Goal: Information Seeking & Learning: Learn about a topic

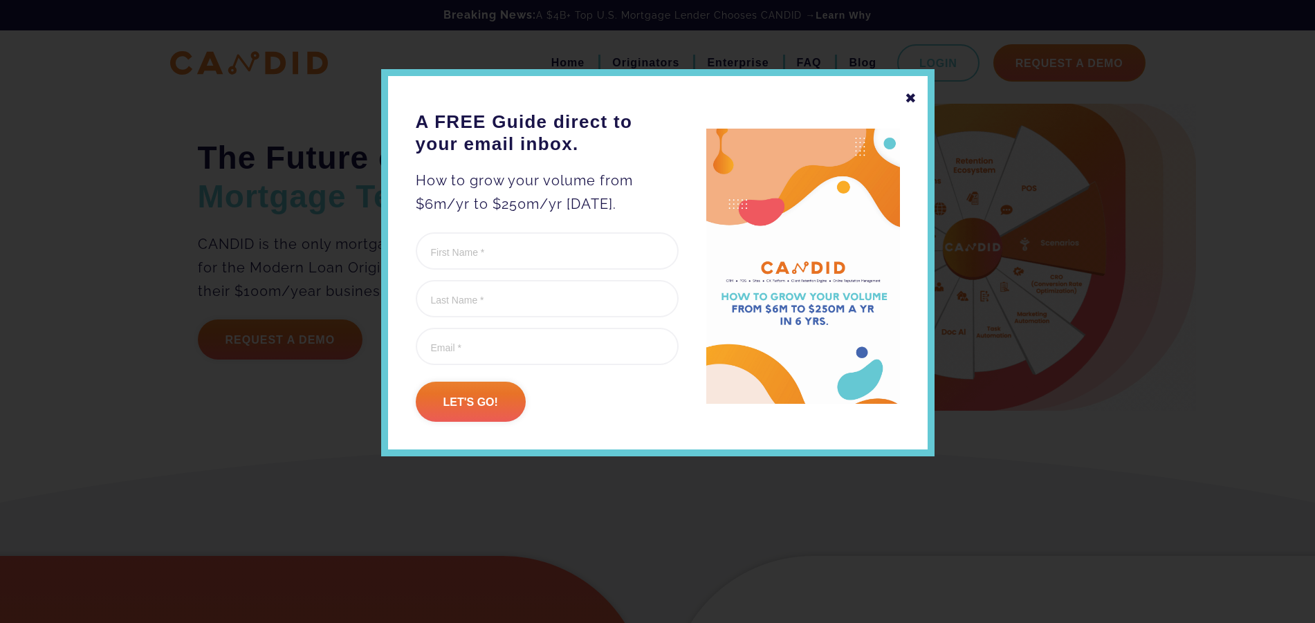
click at [910, 98] on div "✖" at bounding box center [911, 98] width 12 height 24
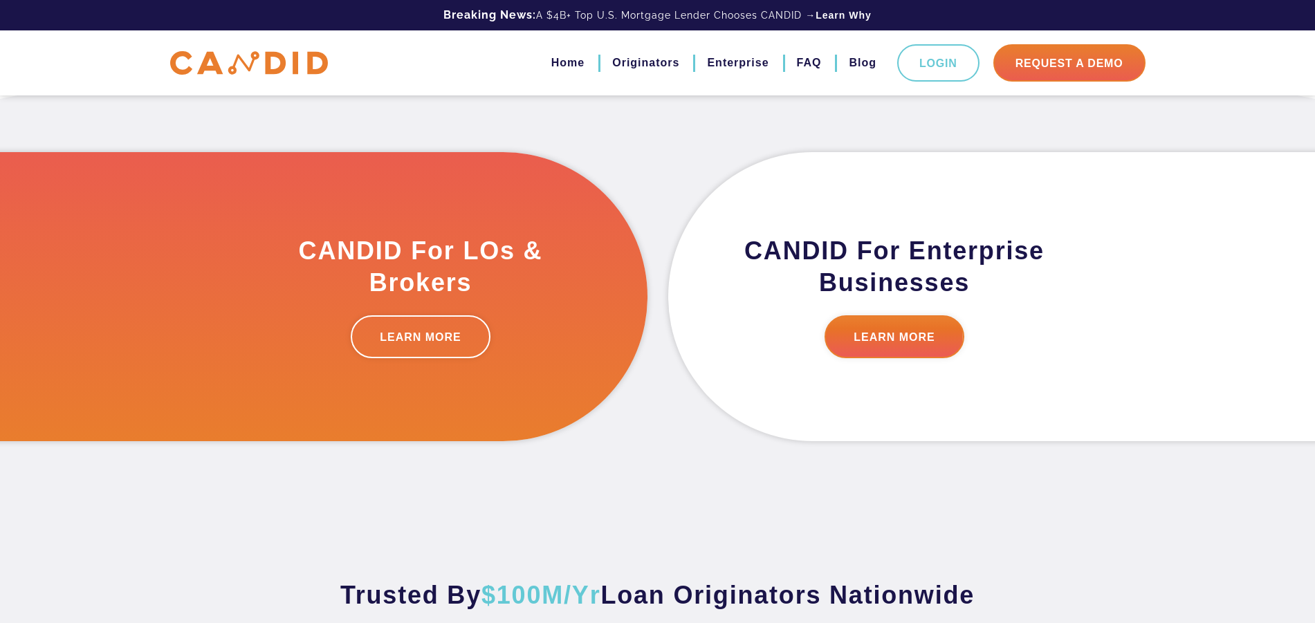
scroll to position [403, 0]
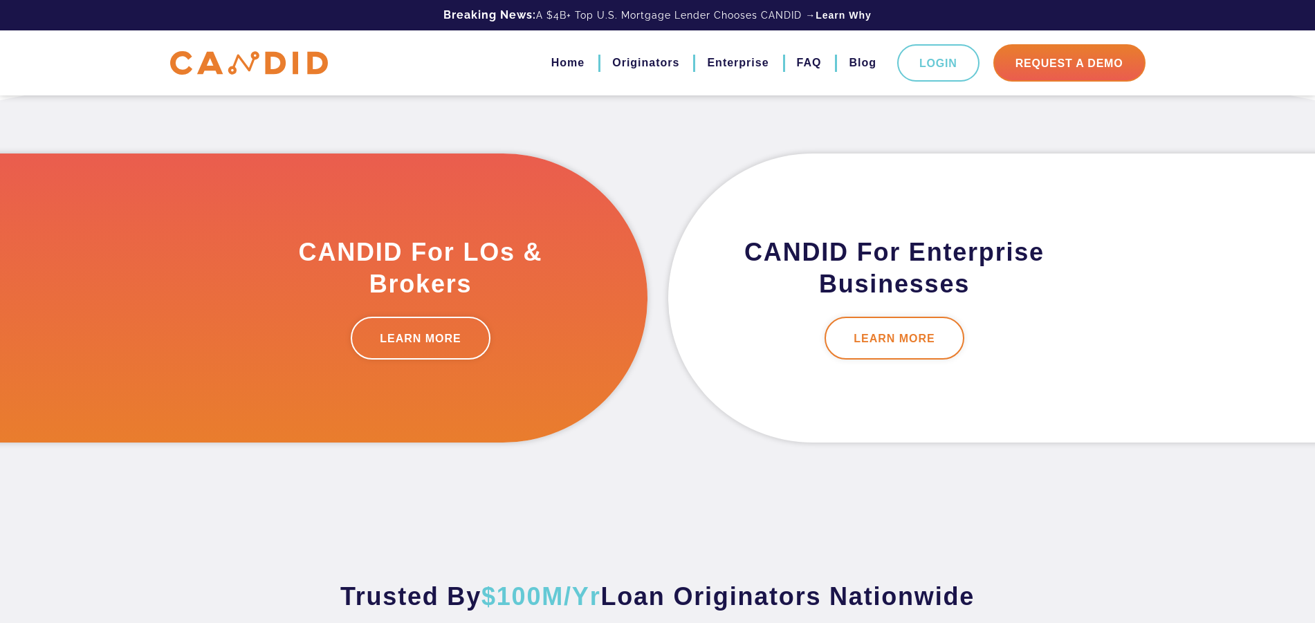
click at [900, 344] on link "LEARN MORE" at bounding box center [895, 338] width 140 height 43
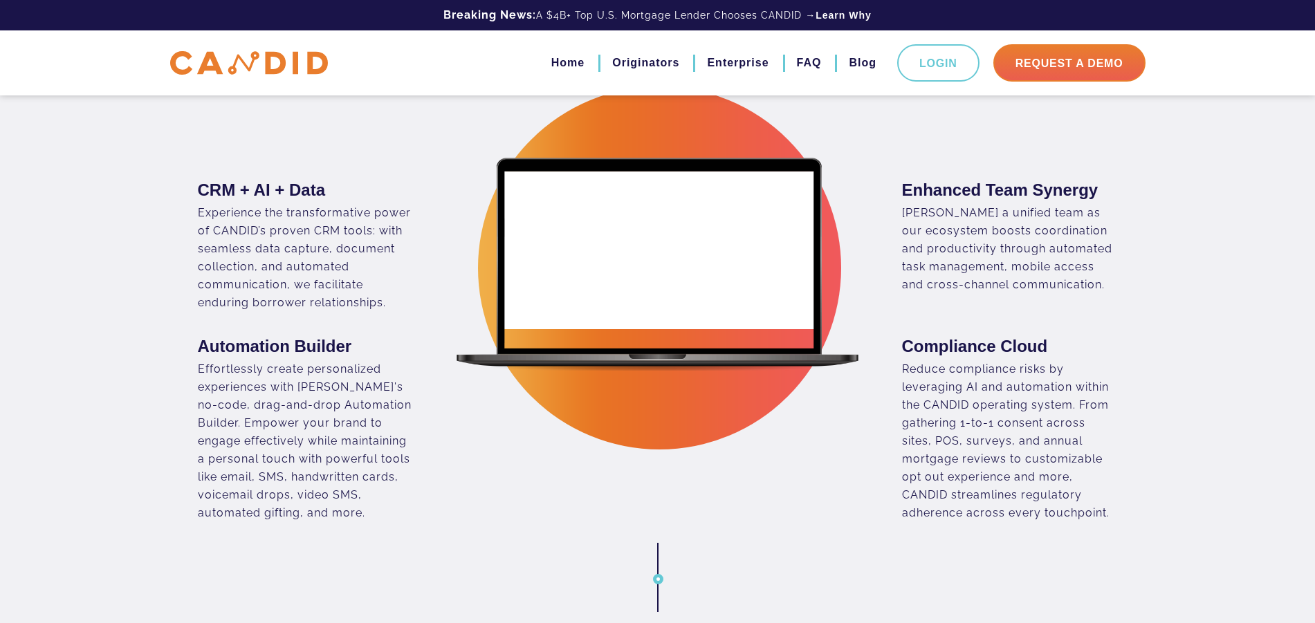
scroll to position [647, 0]
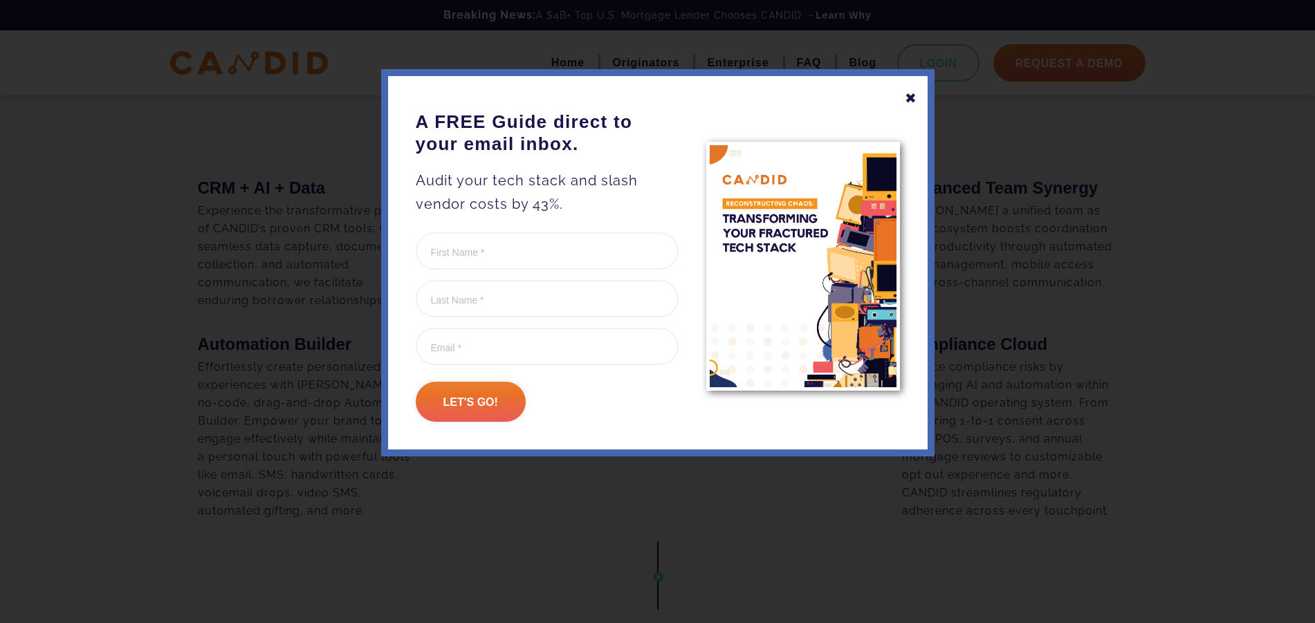
click at [911, 99] on div "✖" at bounding box center [911, 98] width 12 height 24
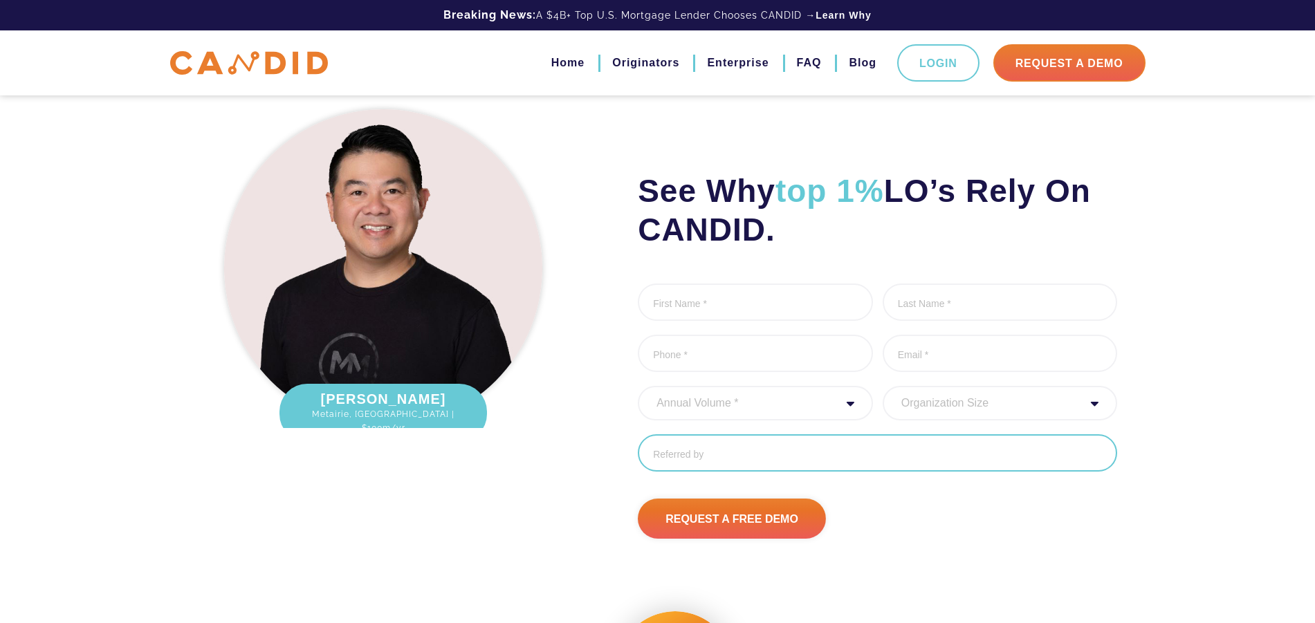
scroll to position [3505, 0]
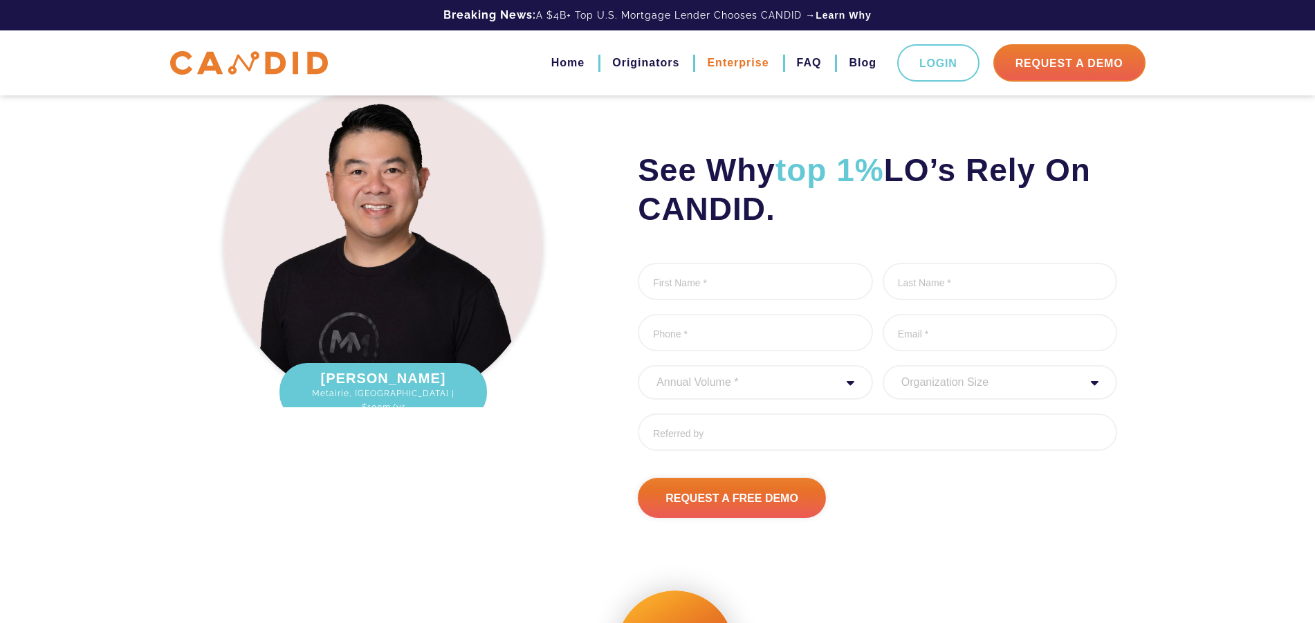
click at [733, 60] on link "Enterprise" at bounding box center [738, 63] width 62 height 24
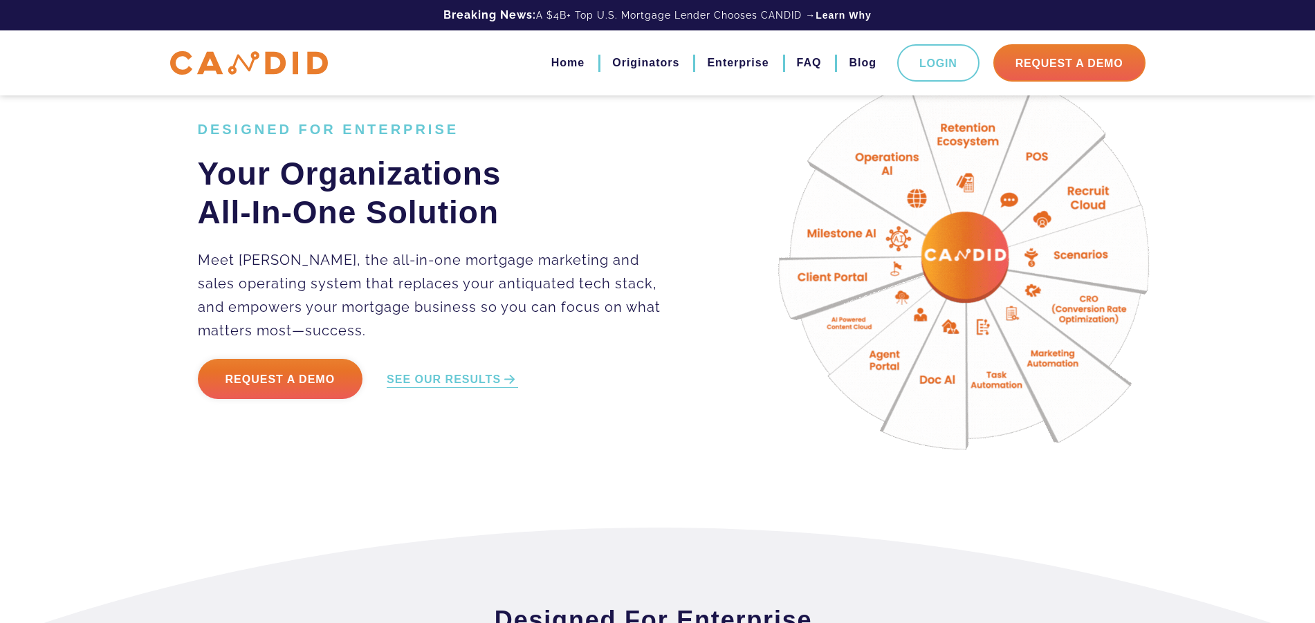
scroll to position [61, 0]
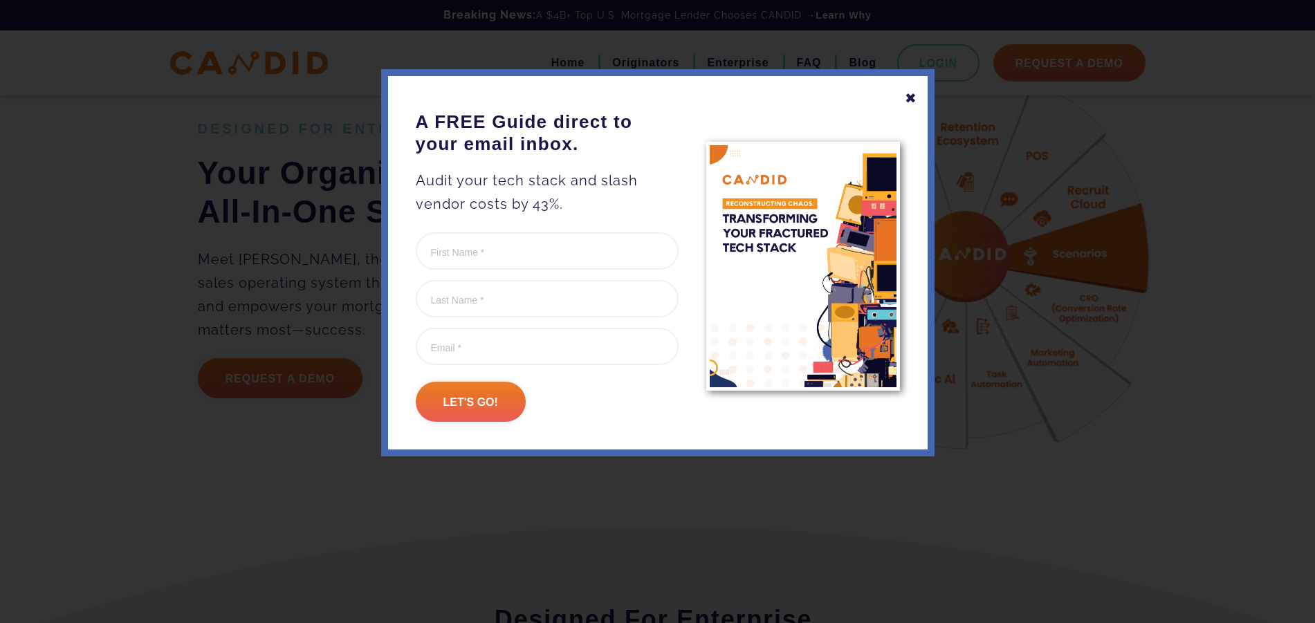
click at [910, 96] on div "✖" at bounding box center [911, 98] width 12 height 24
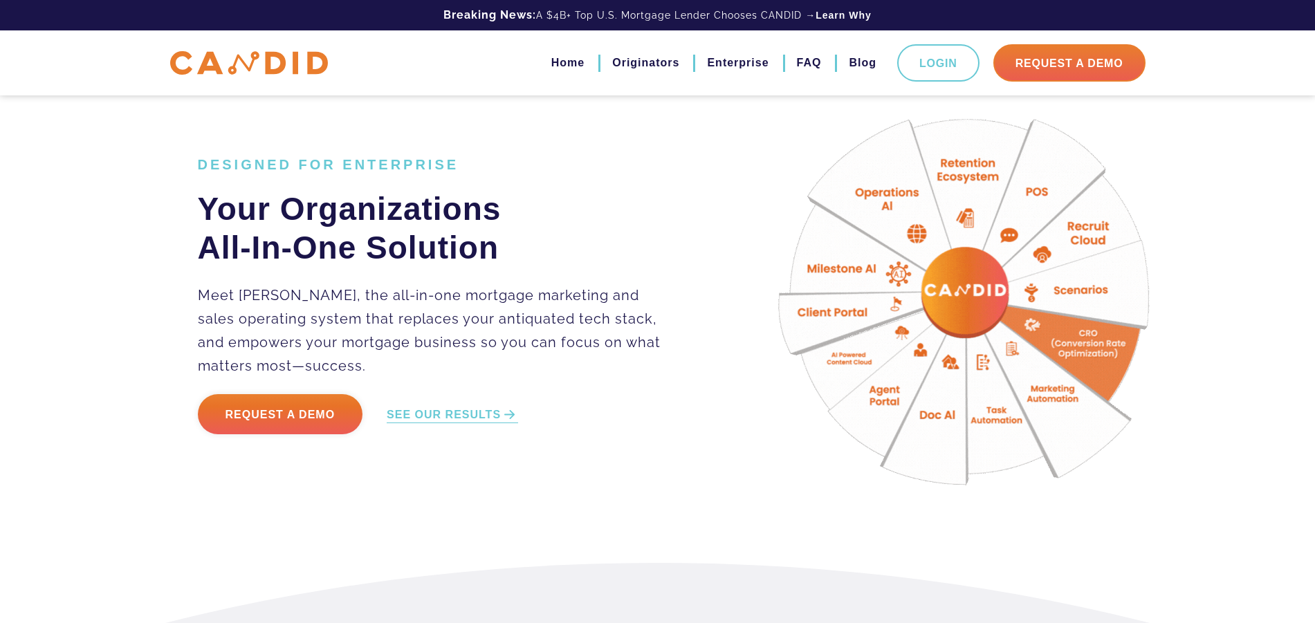
scroll to position [0, 0]
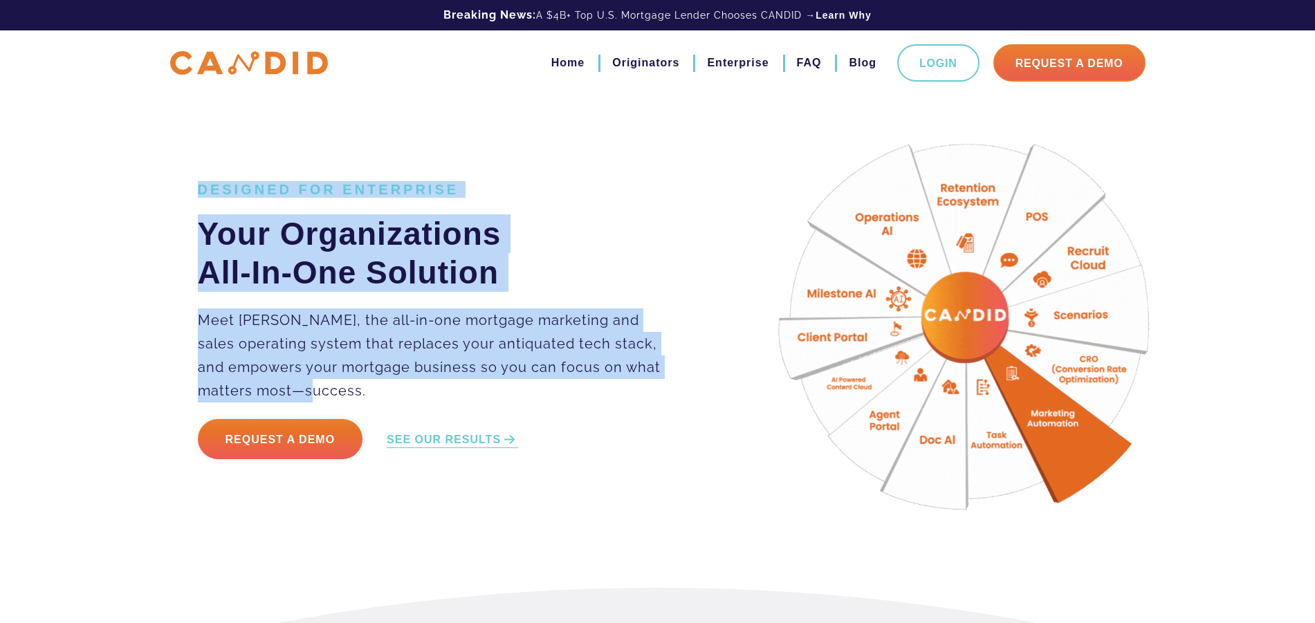
drag, startPoint x: 272, startPoint y: 251, endPoint x: 564, endPoint y: 397, distance: 326.5
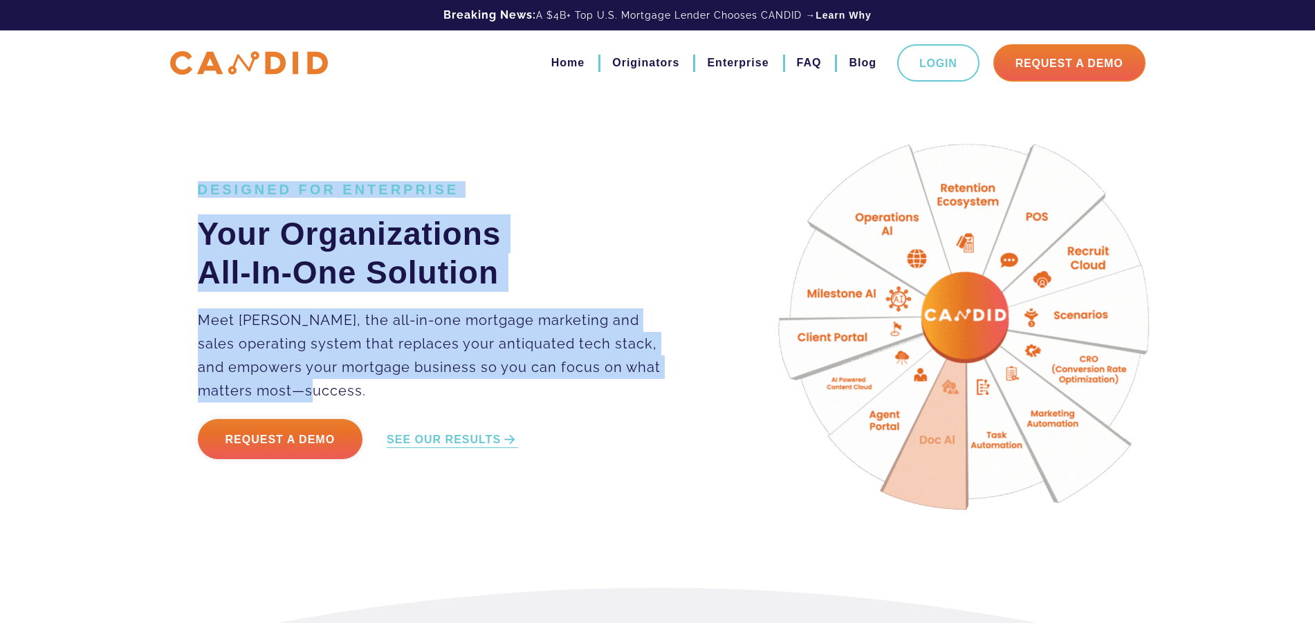
click at [565, 399] on div "DESIGNED FOR ENTERPRISE Your Organizations All-In-One Solution Meet CANDID, the…" at bounding box center [658, 329] width 941 height 450
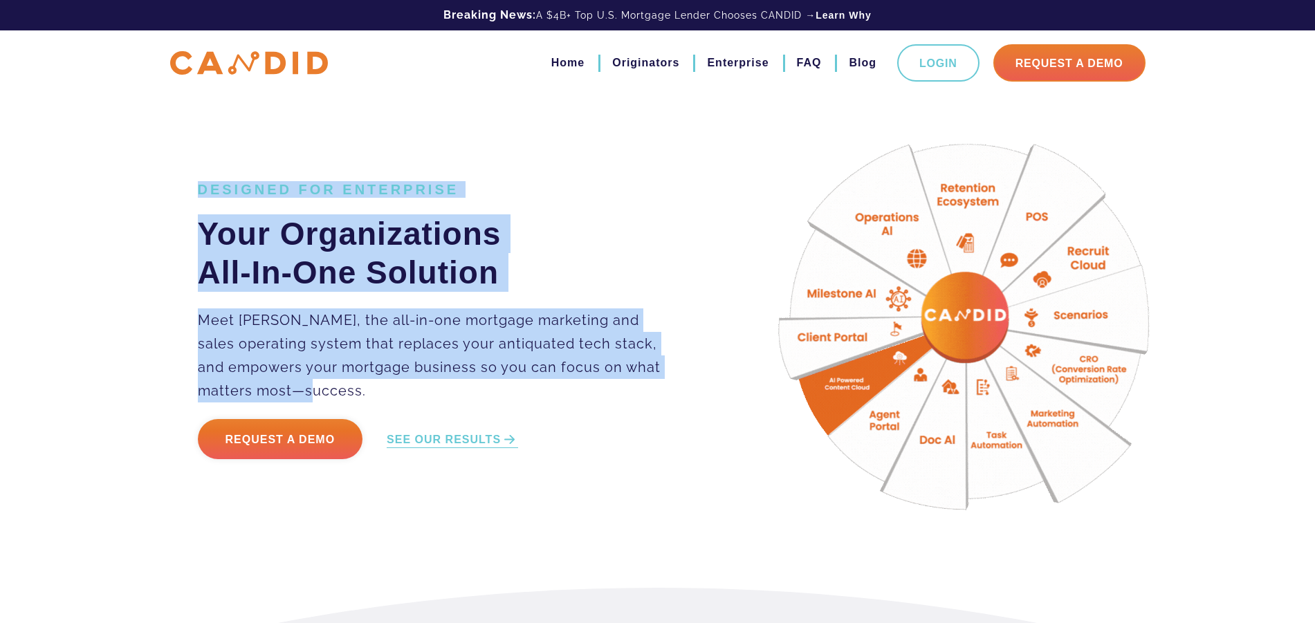
click at [183, 194] on div "DESIGNED FOR ENTERPRISE Your Organizations All-In-One Solution Meet CANDID, the…" at bounding box center [657, 294] width 1315 height 588
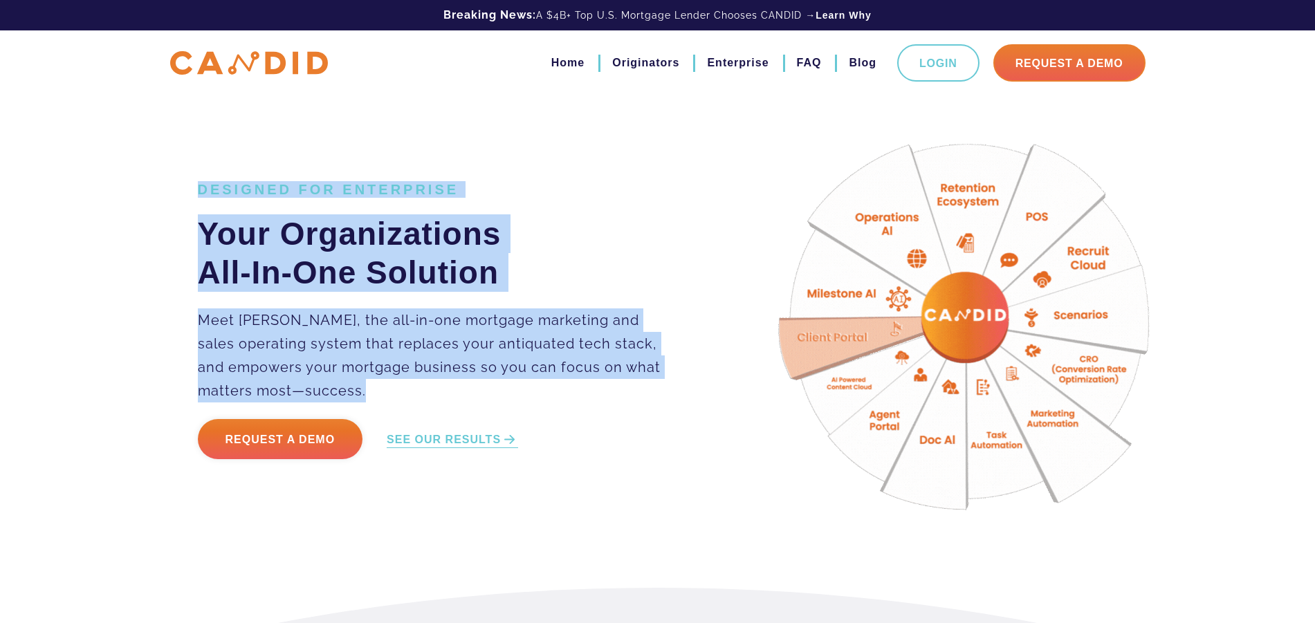
drag, startPoint x: 354, startPoint y: 269, endPoint x: 521, endPoint y: 405, distance: 215.5
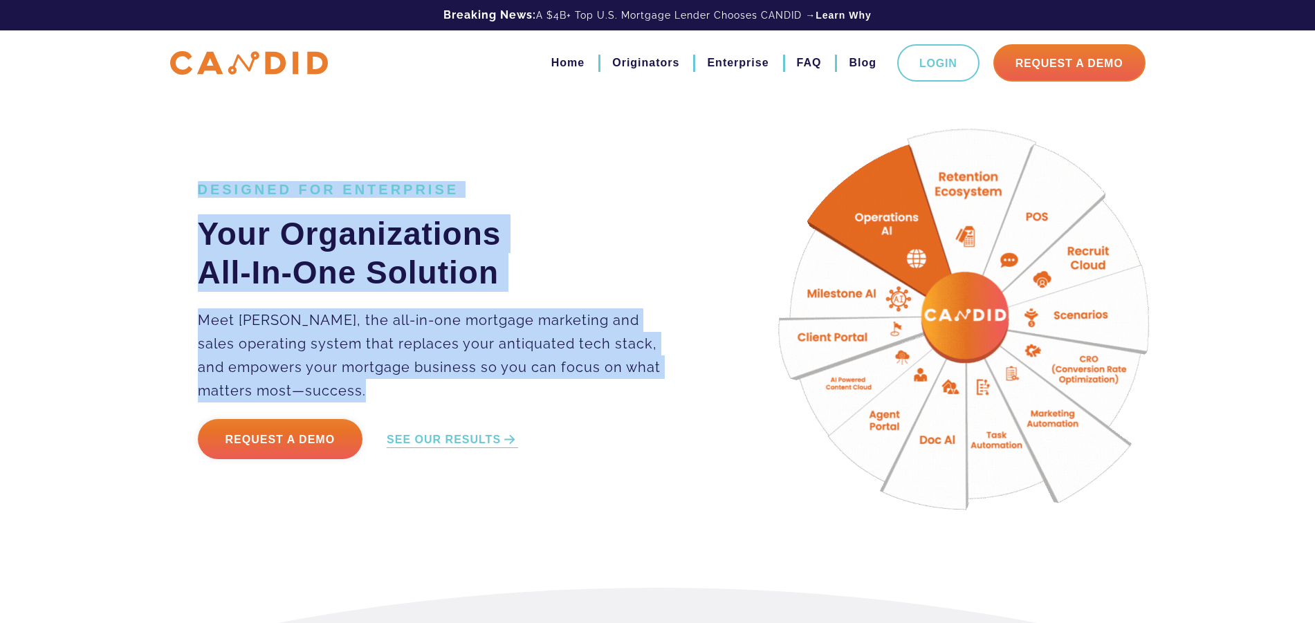
click at [520, 406] on div "DESIGNED FOR ENTERPRISE Your Organizations All-In-One Solution Meet CANDID, the…" at bounding box center [462, 328] width 549 height 295
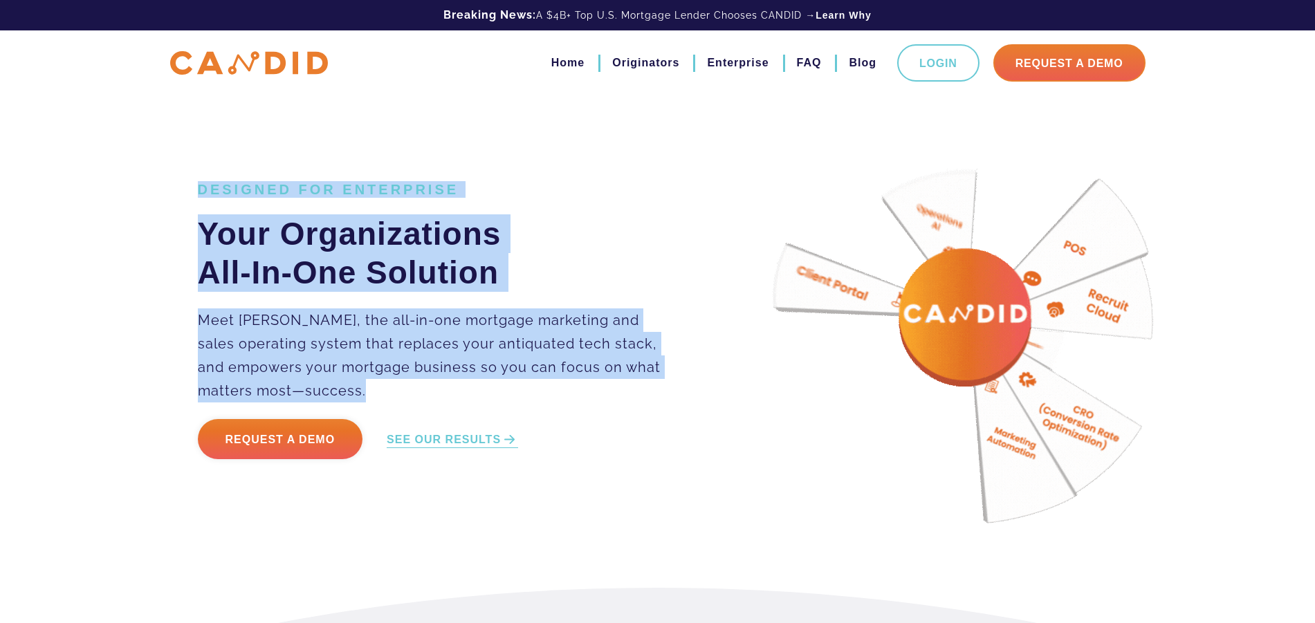
drag, startPoint x: 128, startPoint y: 262, endPoint x: 157, endPoint y: 244, distance: 34.2
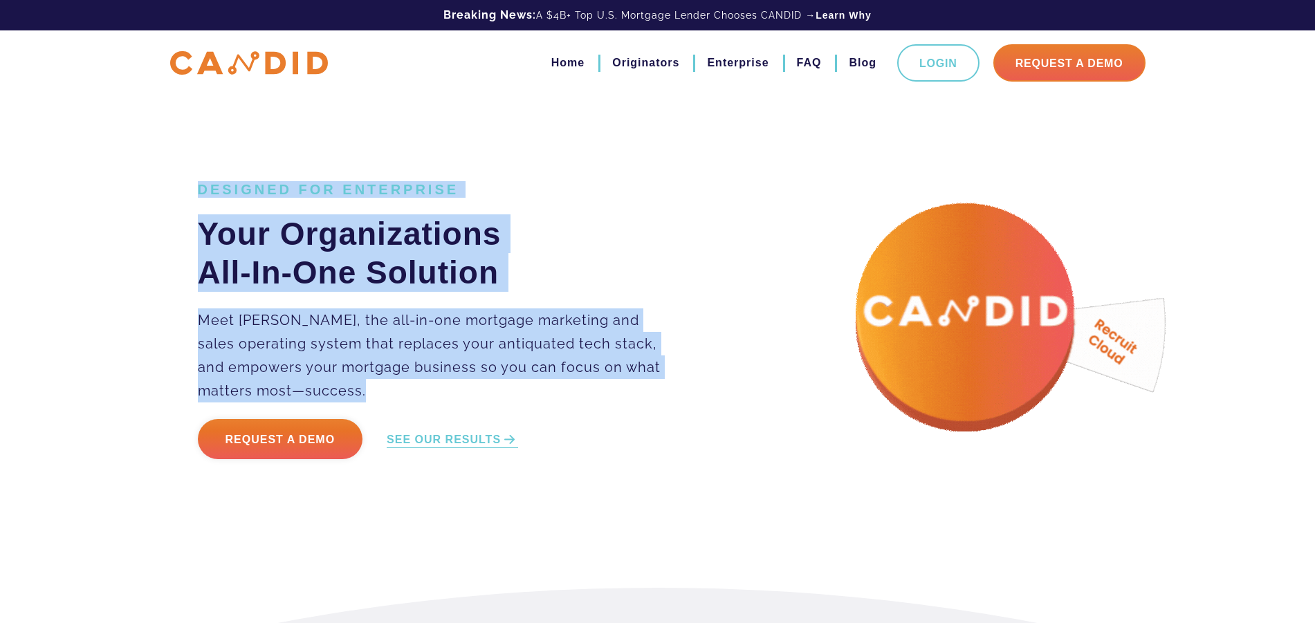
click at [129, 262] on div "DESIGNED FOR ENTERPRISE Your Organizations All-In-One Solution Meet CANDID, the…" at bounding box center [657, 294] width 1315 height 588
drag, startPoint x: 230, startPoint y: 205, endPoint x: 419, endPoint y: 398, distance: 270.1
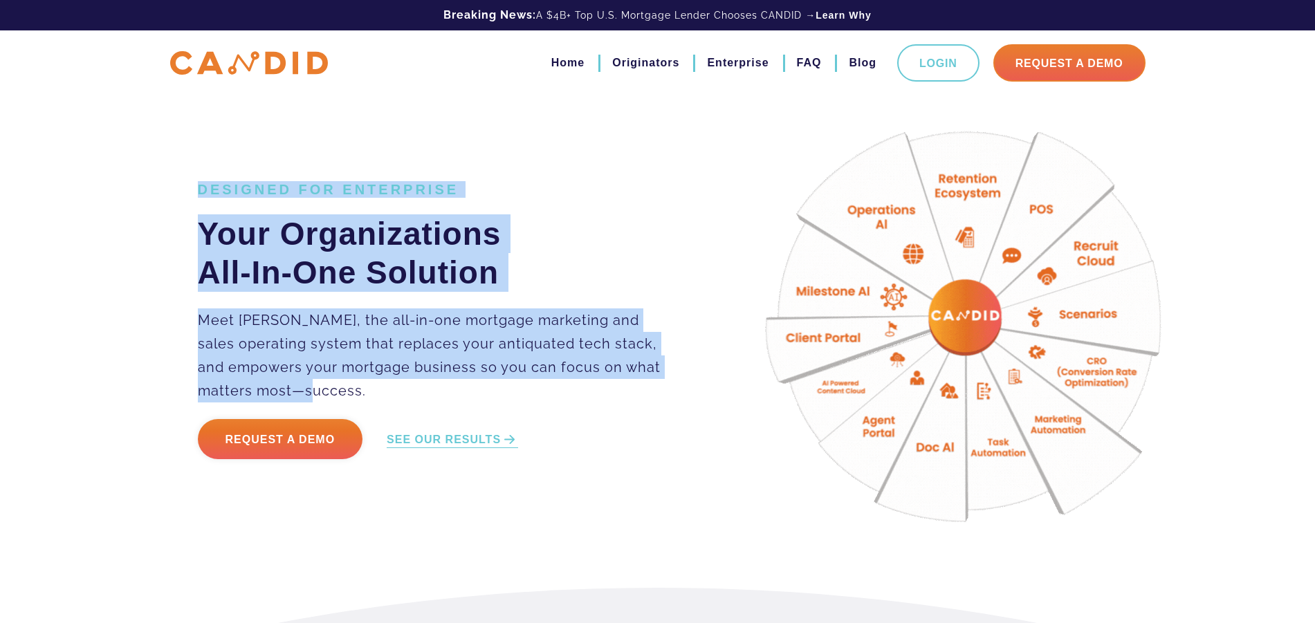
click at [419, 398] on div "DESIGNED FOR ENTERPRISE Your Organizations All-In-One Solution Meet CANDID, the…" at bounding box center [462, 328] width 549 height 295
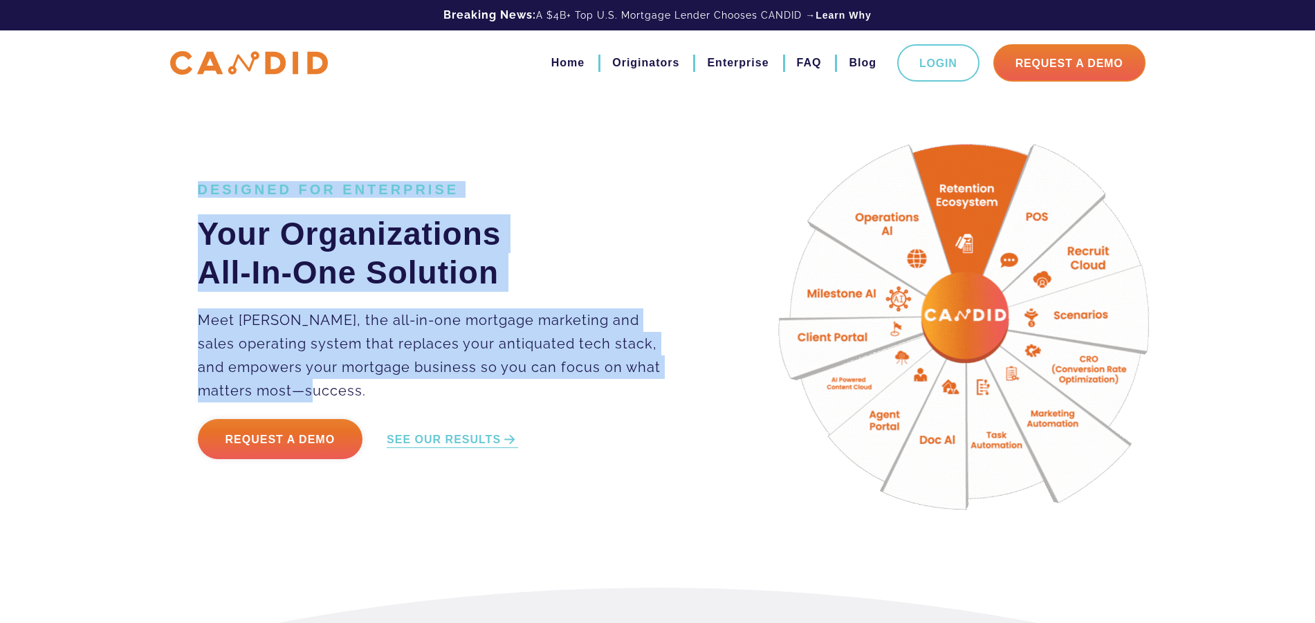
click at [130, 315] on div "DESIGNED FOR ENTERPRISE Your Organizations All-In-One Solution Meet CANDID, the…" at bounding box center [657, 294] width 1315 height 588
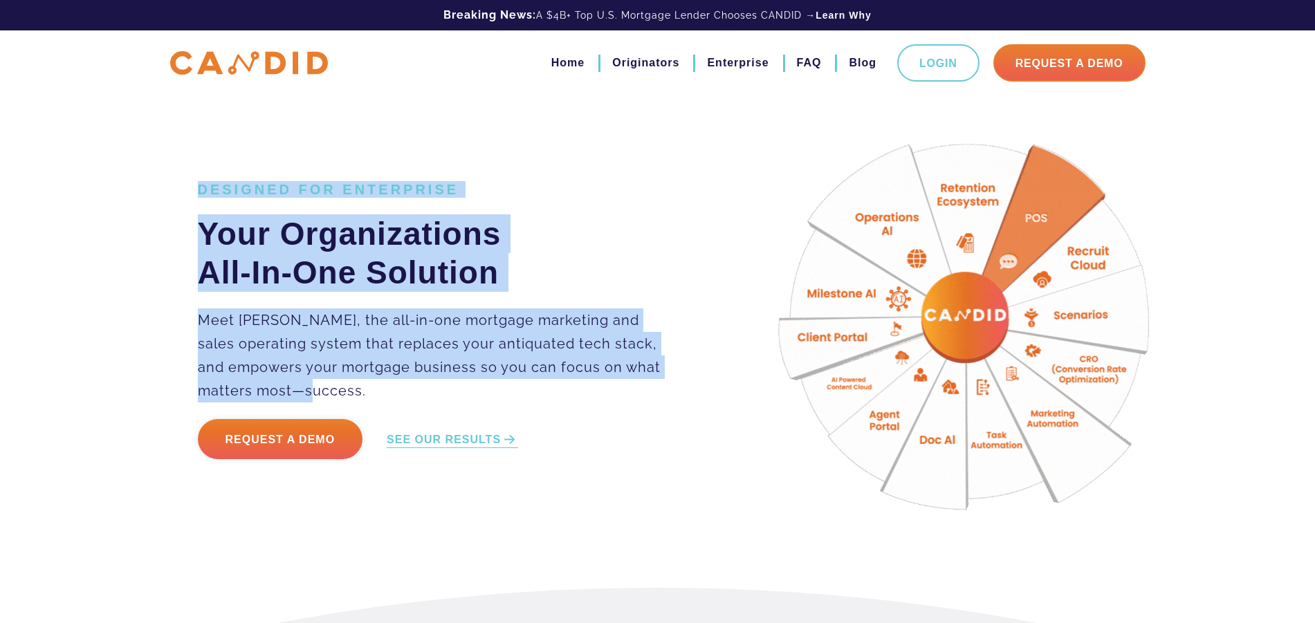
drag, startPoint x: 358, startPoint y: 305, endPoint x: 453, endPoint y: 378, distance: 119.3
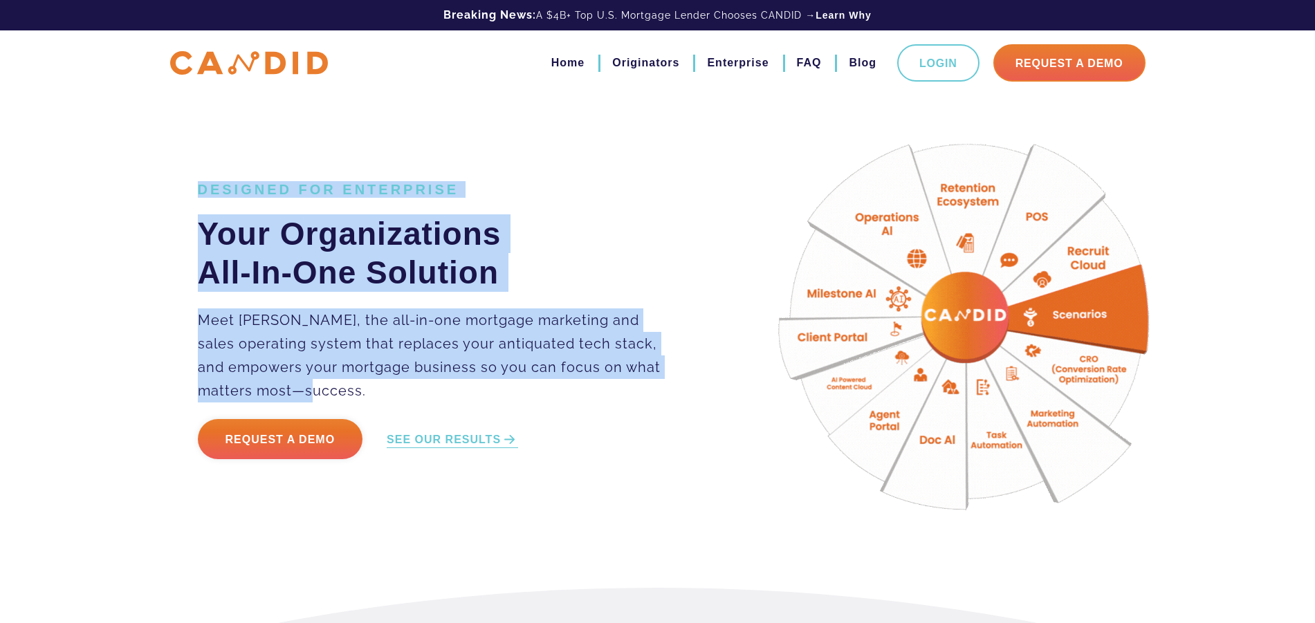
click at [453, 379] on div "DESIGNED FOR ENTERPRISE Your Organizations All-In-One Solution Meet CANDID, the…" at bounding box center [657, 294] width 1315 height 588
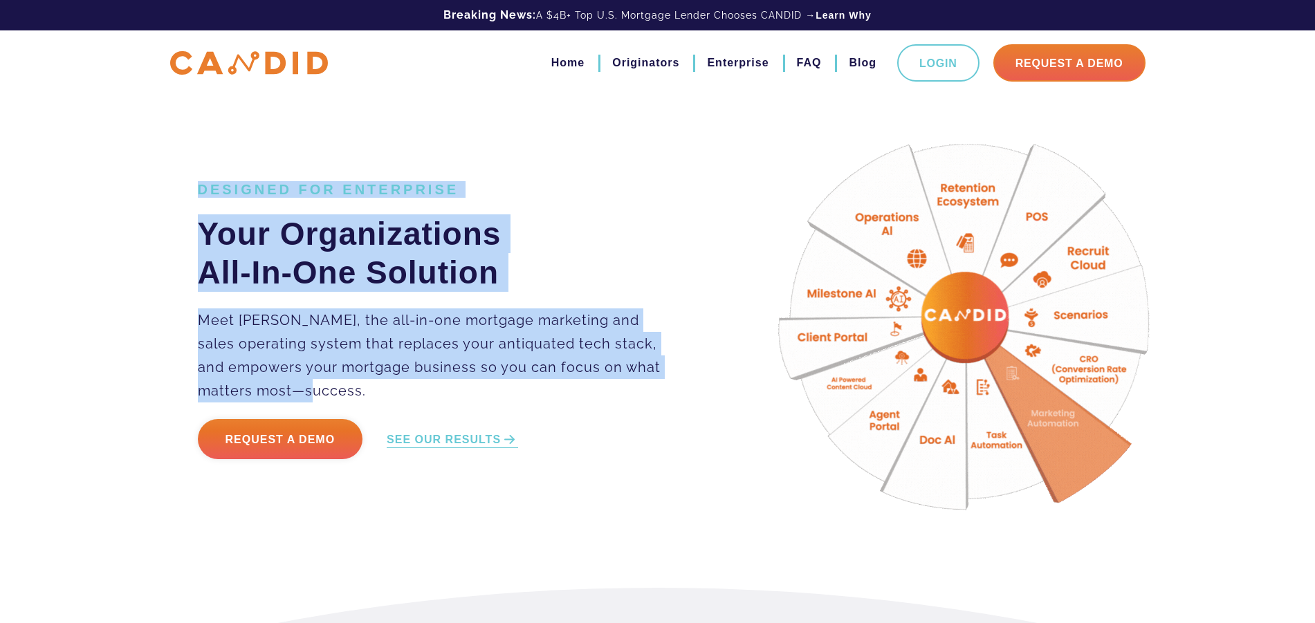
click at [167, 322] on div "DESIGNED FOR ENTERPRISE Your Organizations All-In-One Solution Meet CANDID, the…" at bounding box center [657, 294] width 1315 height 588
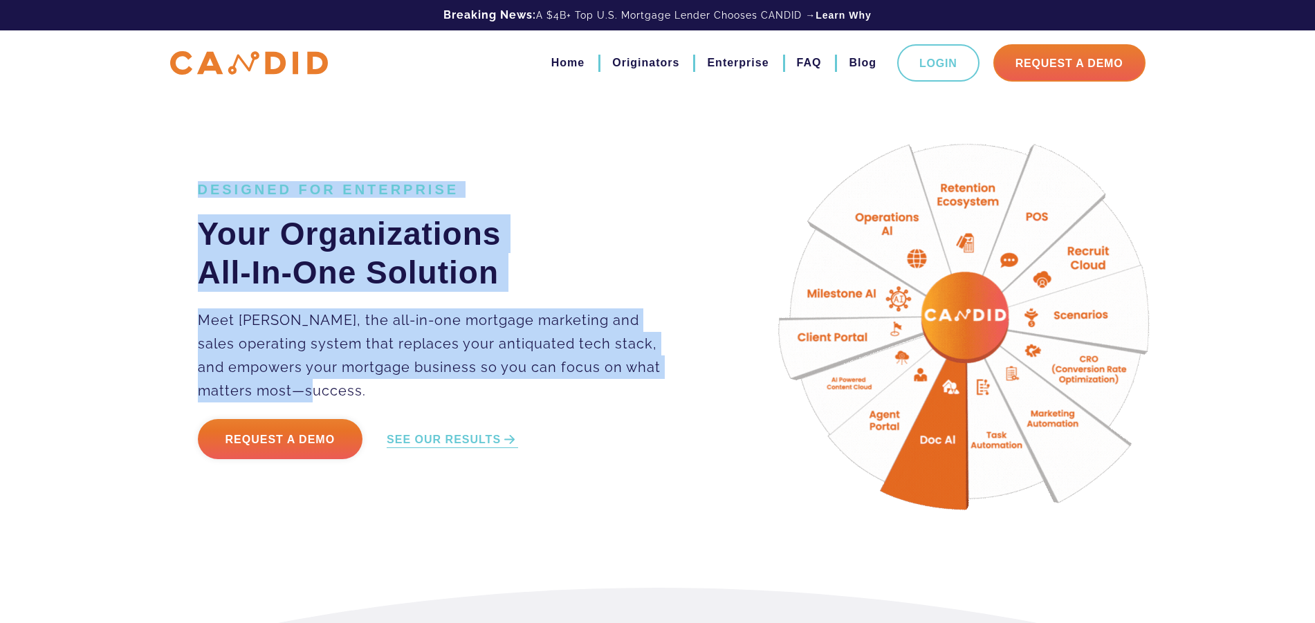
drag, startPoint x: 280, startPoint y: 282, endPoint x: 450, endPoint y: 393, distance: 203.1
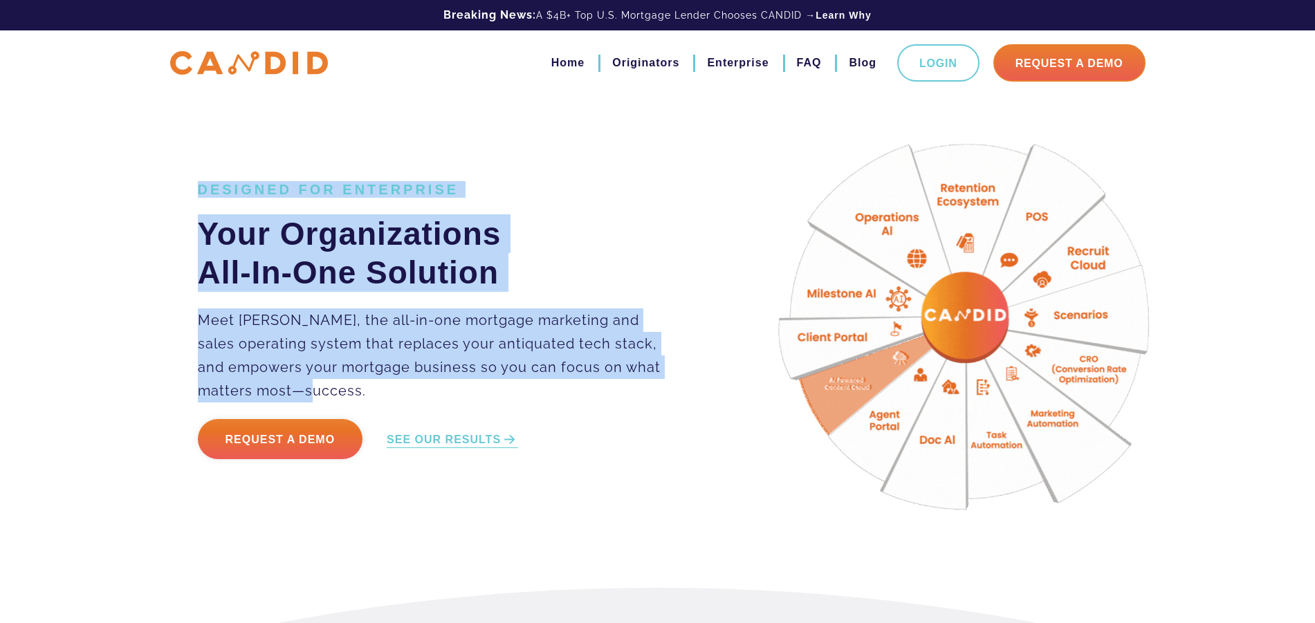
click at [450, 393] on div "DESIGNED FOR ENTERPRISE Your Organizations All-In-One Solution Meet CANDID, the…" at bounding box center [462, 328] width 549 height 295
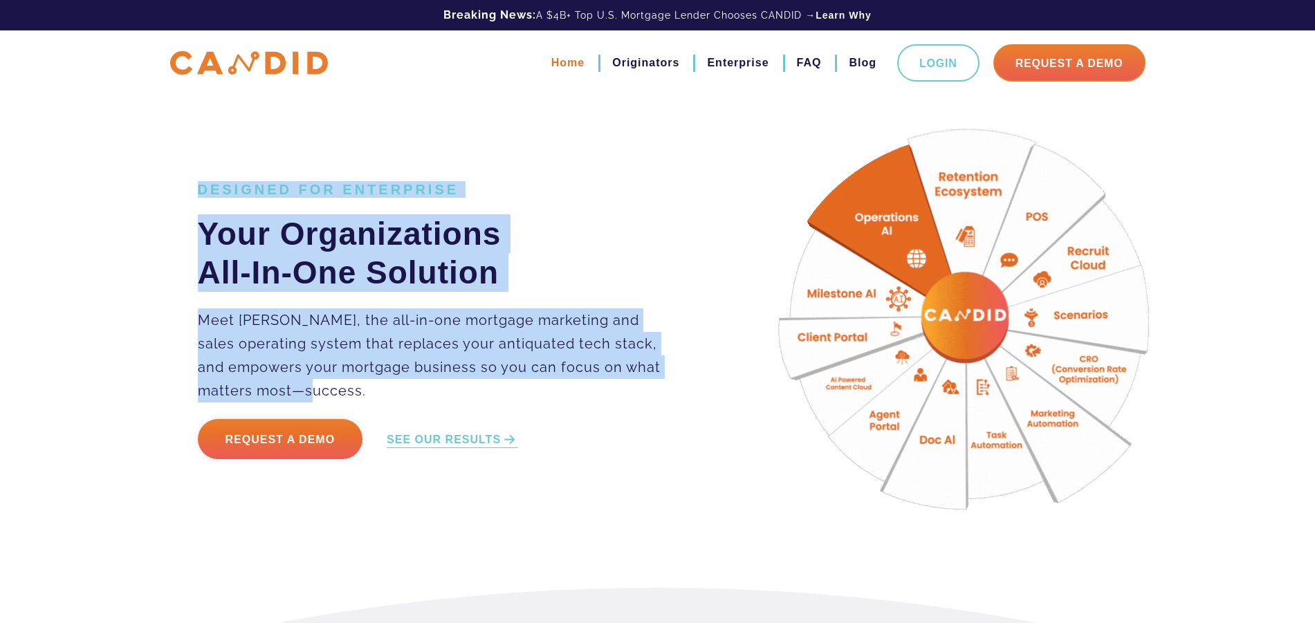
click at [567, 64] on link "Home" at bounding box center [567, 63] width 33 height 24
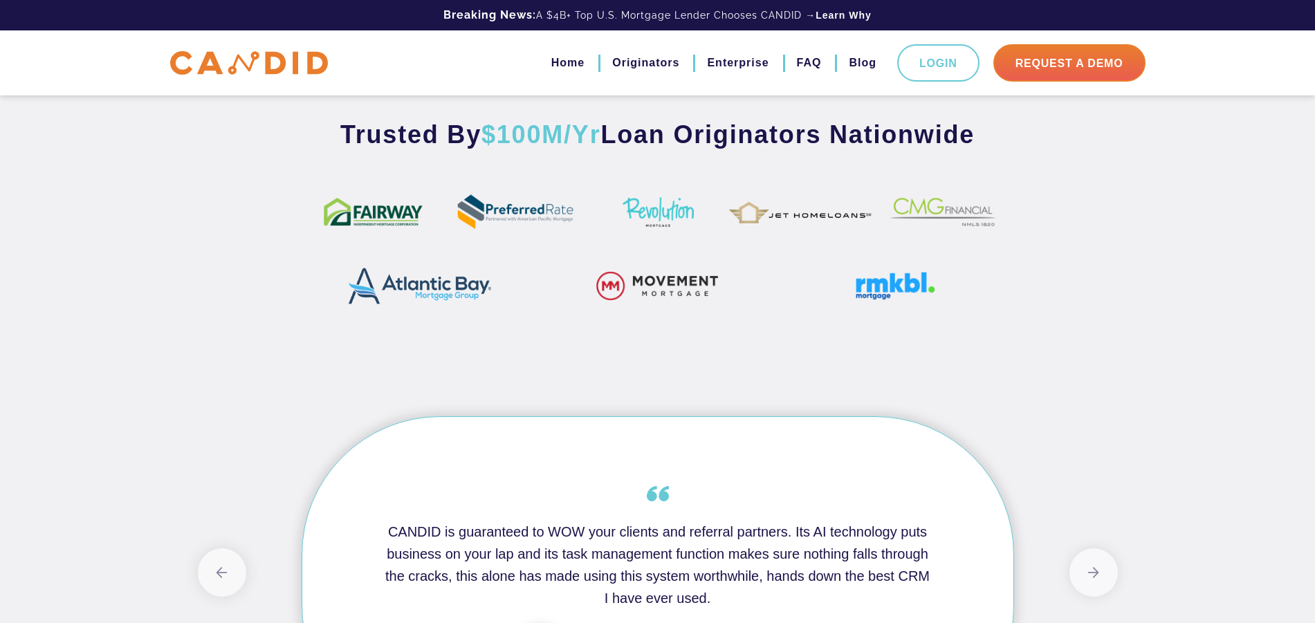
scroll to position [887, 0]
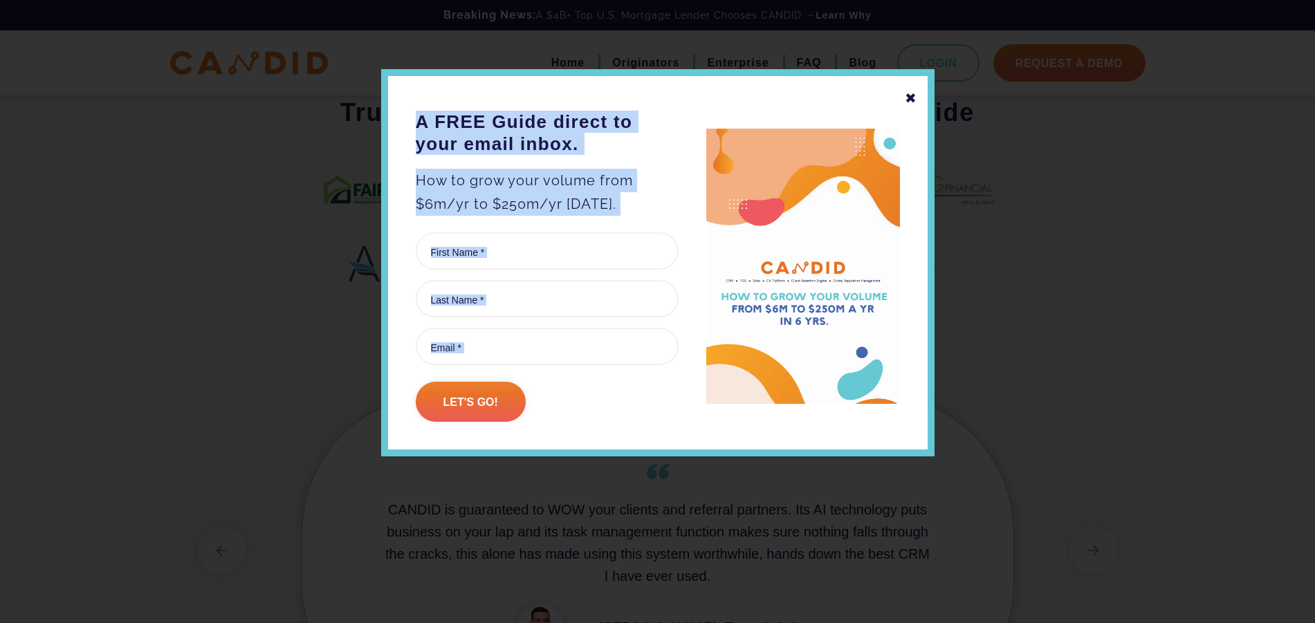
drag, startPoint x: 913, startPoint y: 97, endPoint x: 926, endPoint y: 91, distance: 14.5
click at [926, 91] on div "✖ A FREE Guide direct to your email inbox. How to grow your volume from $6m/yr …" at bounding box center [658, 262] width 554 height 387
click at [912, 101] on div "✖" at bounding box center [911, 98] width 12 height 24
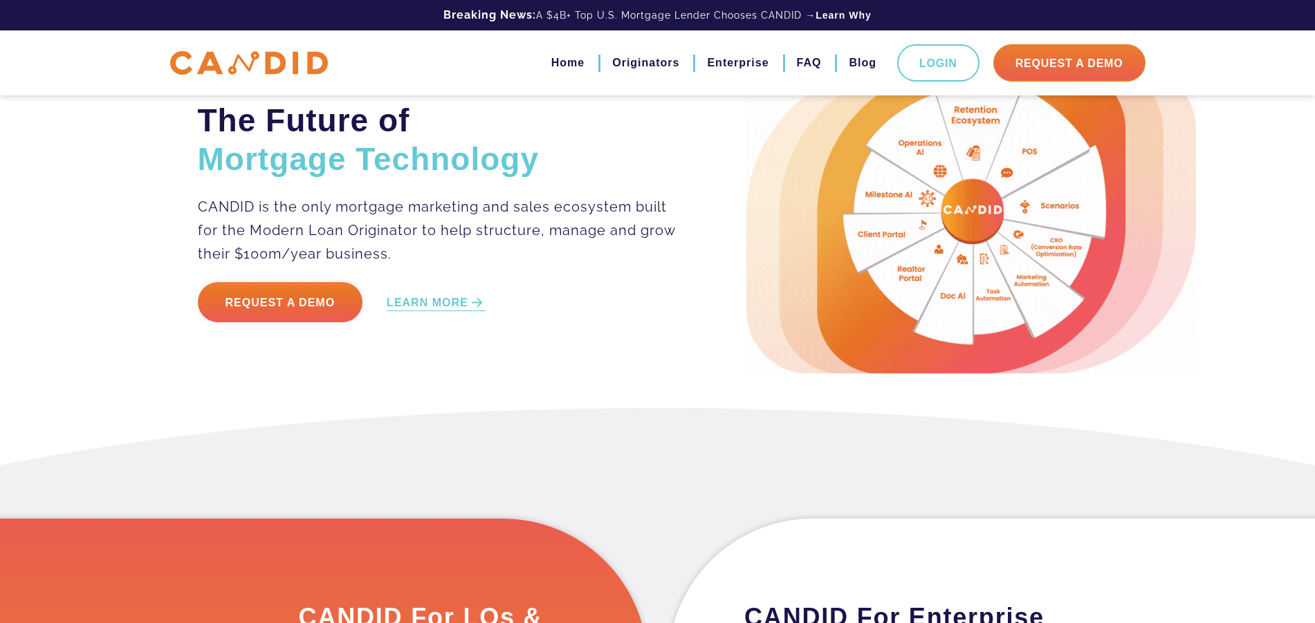
scroll to position [0, 0]
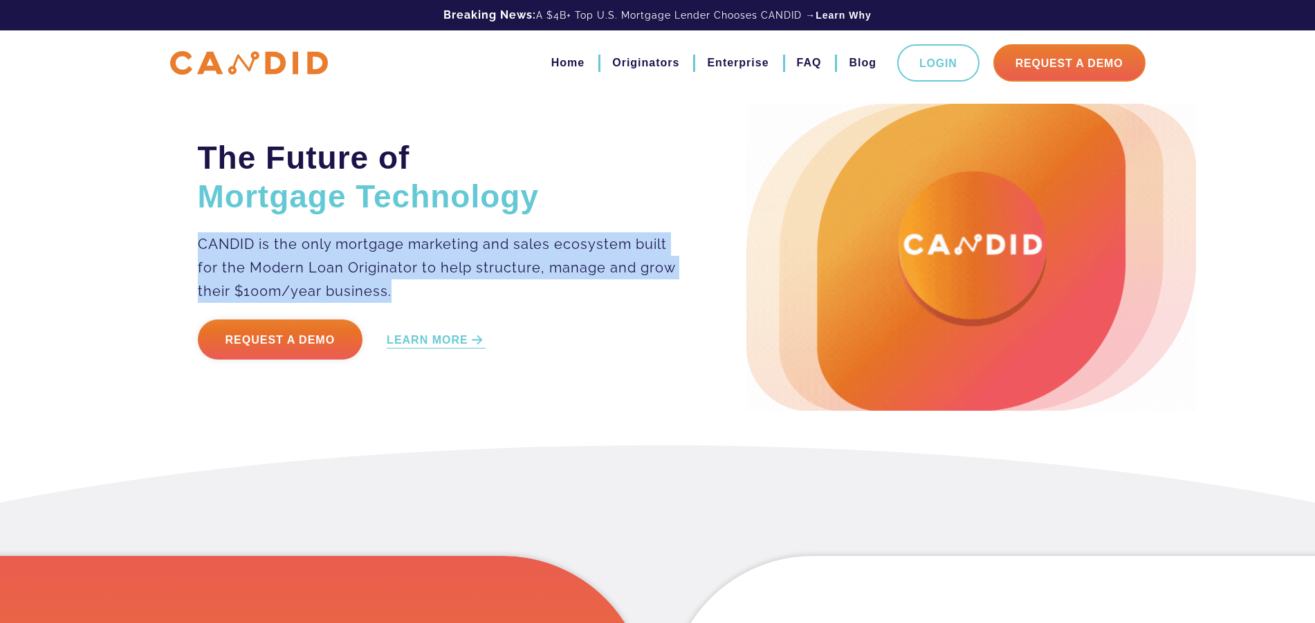
drag, startPoint x: 197, startPoint y: 244, endPoint x: 392, endPoint y: 293, distance: 200.5
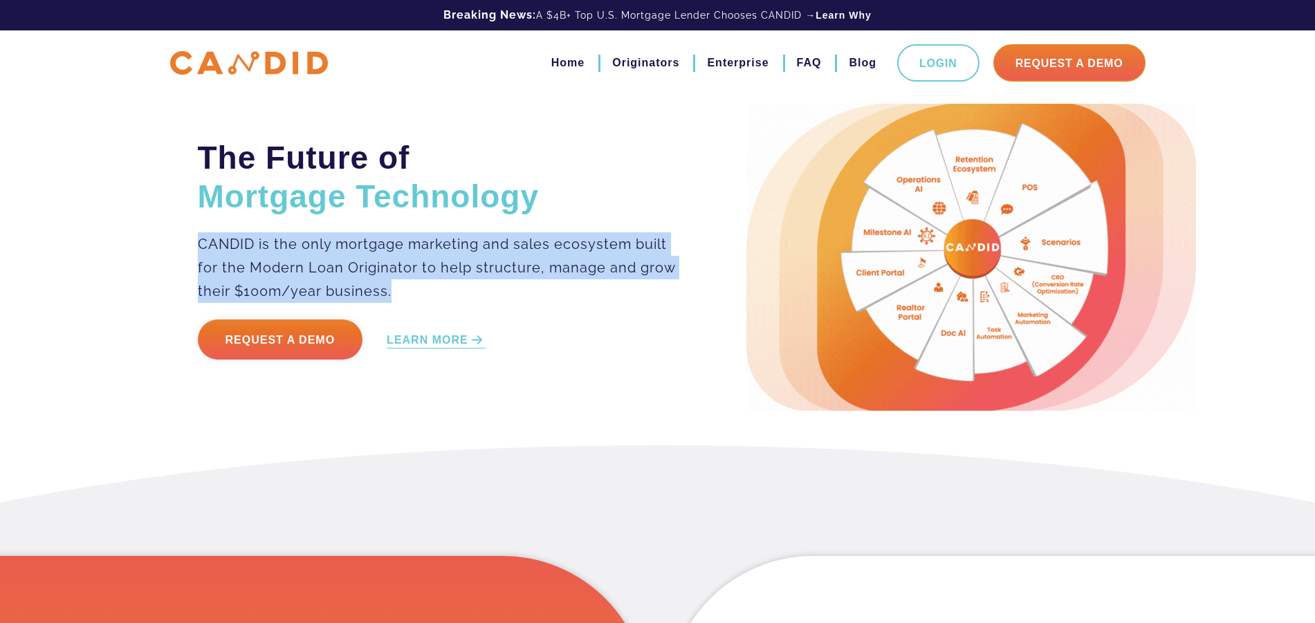
click at [393, 294] on p "CANDID is the only mortgage marketing and sales ecosystem built for the Modern …" at bounding box center [438, 267] width 480 height 71
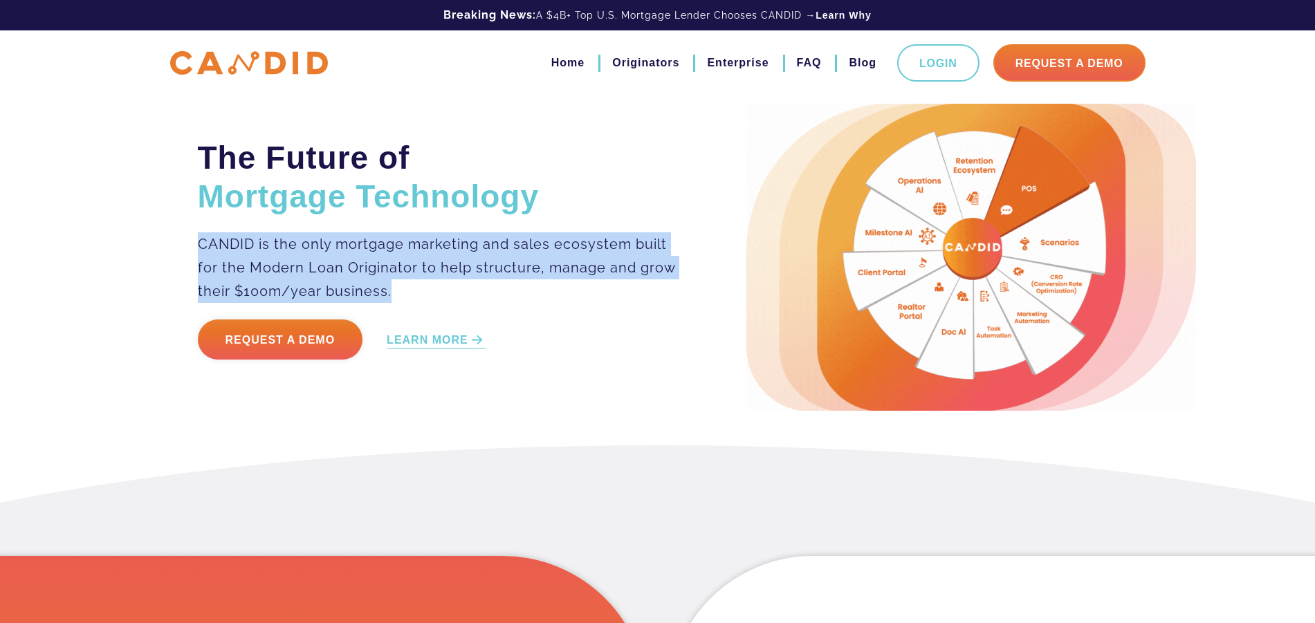
click at [204, 257] on p "CANDID is the only mortgage marketing and sales ecosystem built for the Modern …" at bounding box center [438, 267] width 480 height 71
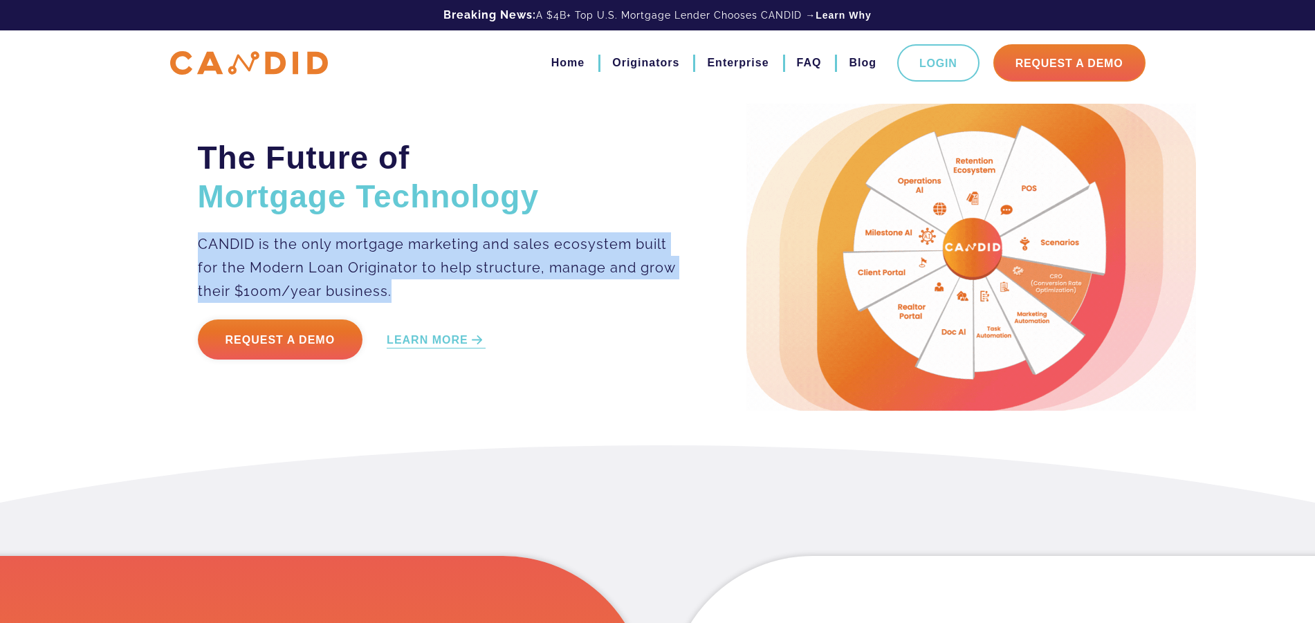
drag, startPoint x: 197, startPoint y: 244, endPoint x: 381, endPoint y: 293, distance: 191.2
click at [390, 295] on p "CANDID is the only mortgage marketing and sales ecosystem built for the Modern …" at bounding box center [438, 267] width 480 height 71
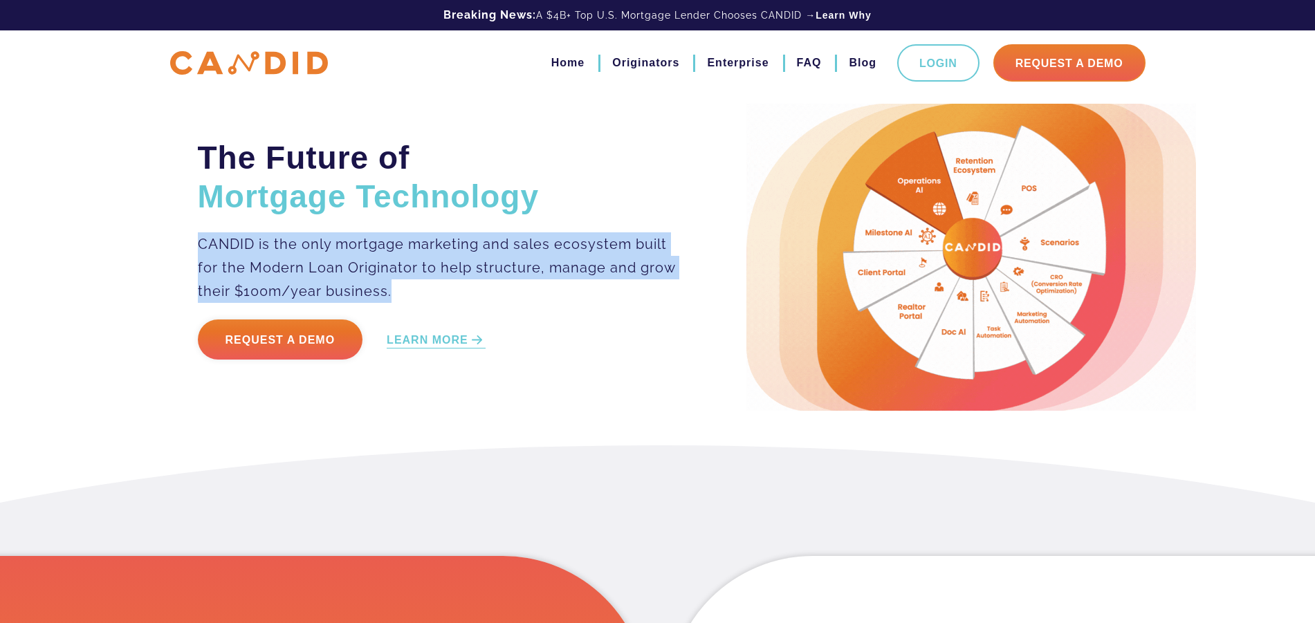
click at [222, 245] on p "CANDID is the only mortgage marketing and sales ecosystem built for the Modern …" at bounding box center [438, 267] width 480 height 71
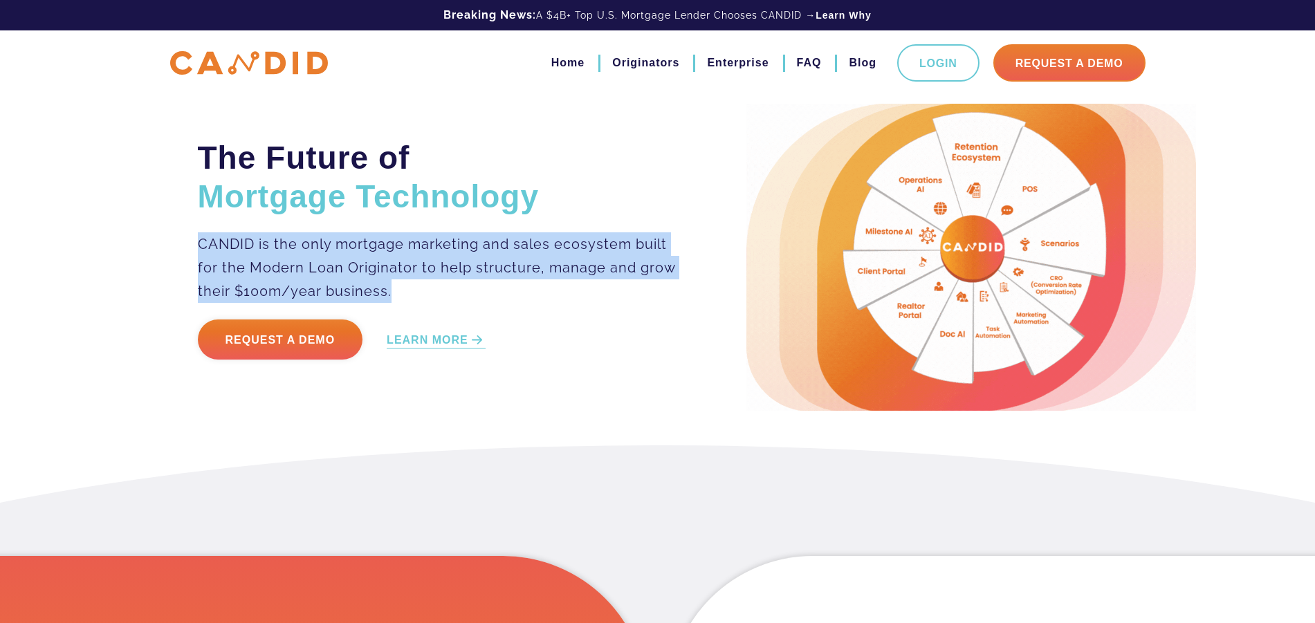
drag, startPoint x: 200, startPoint y: 245, endPoint x: 395, endPoint y: 286, distance: 199.5
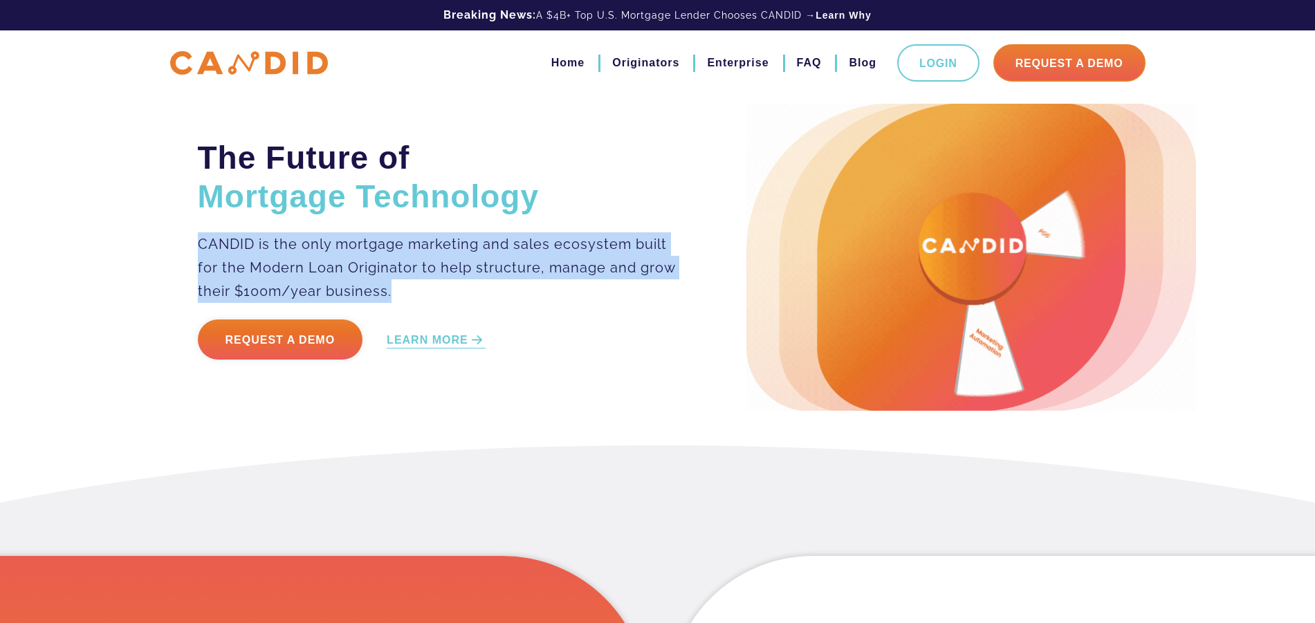
click at [395, 286] on p "CANDID is the only mortgage marketing and sales ecosystem built for the Modern …" at bounding box center [438, 267] width 480 height 71
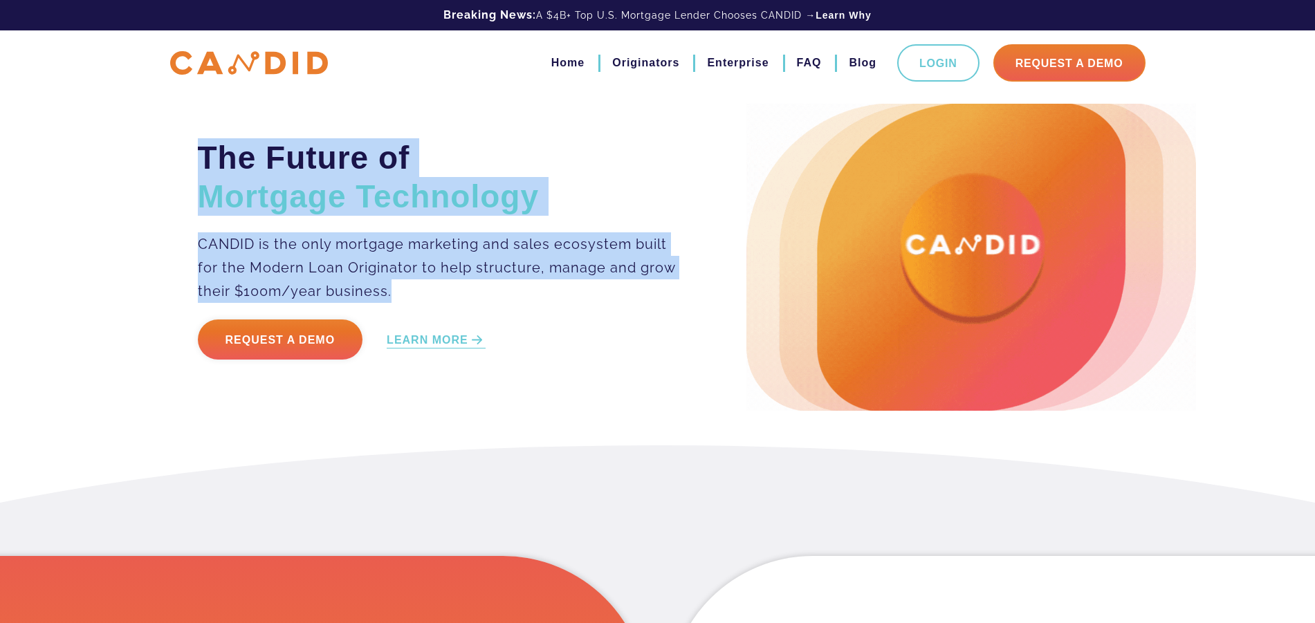
drag, startPoint x: 195, startPoint y: 151, endPoint x: 414, endPoint y: 284, distance: 256.2
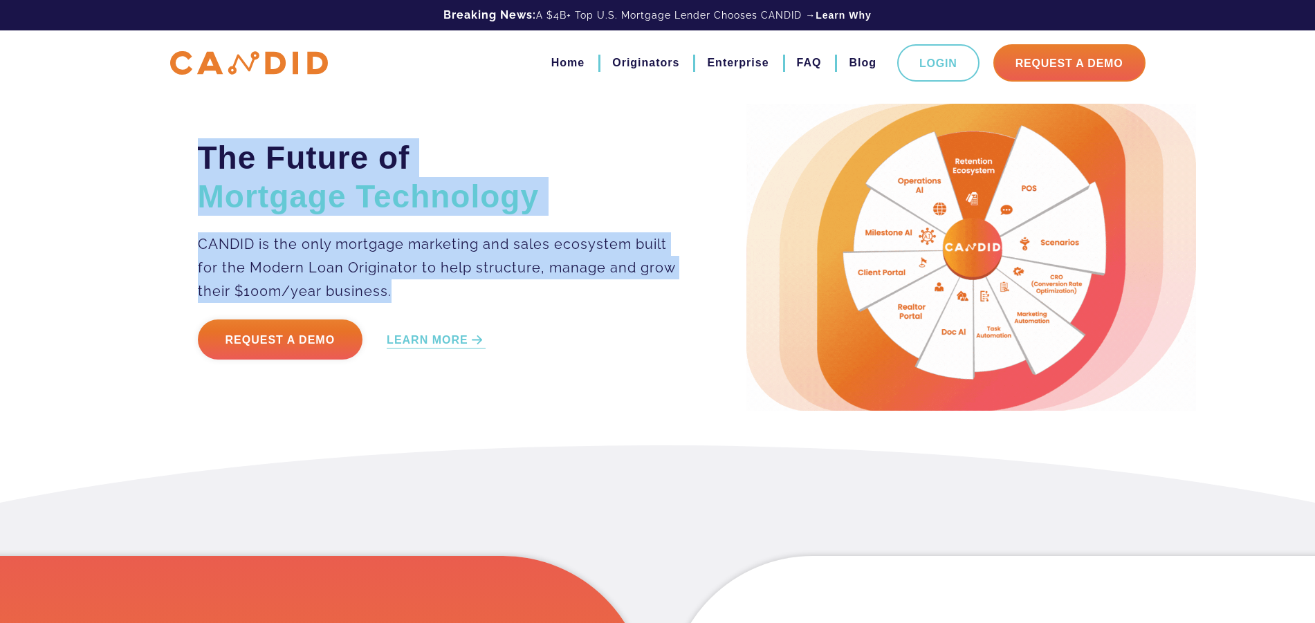
click at [416, 284] on div "The Future of Mortgage Technology CANDID is the only mortgage marketing and sal…" at bounding box center [462, 257] width 549 height 239
click at [213, 255] on p "CANDID is the only mortgage marketing and sales ecosystem built for the Modern …" at bounding box center [438, 267] width 480 height 71
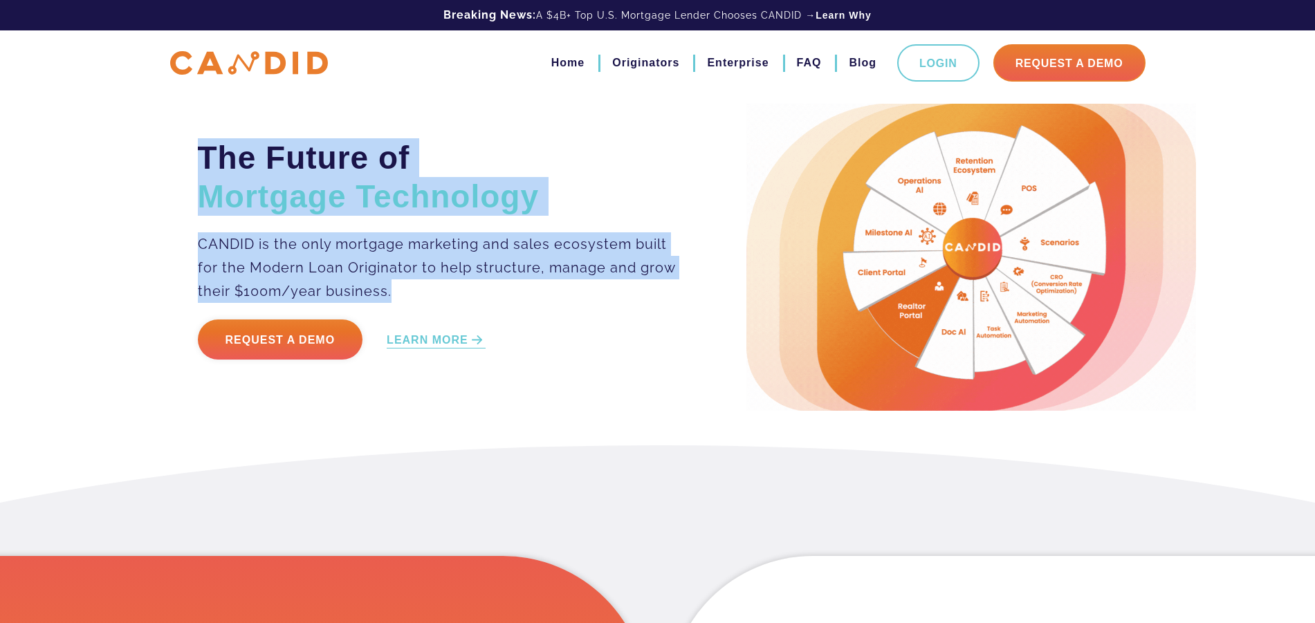
drag, startPoint x: 383, startPoint y: 262, endPoint x: 452, endPoint y: 291, distance: 74.7
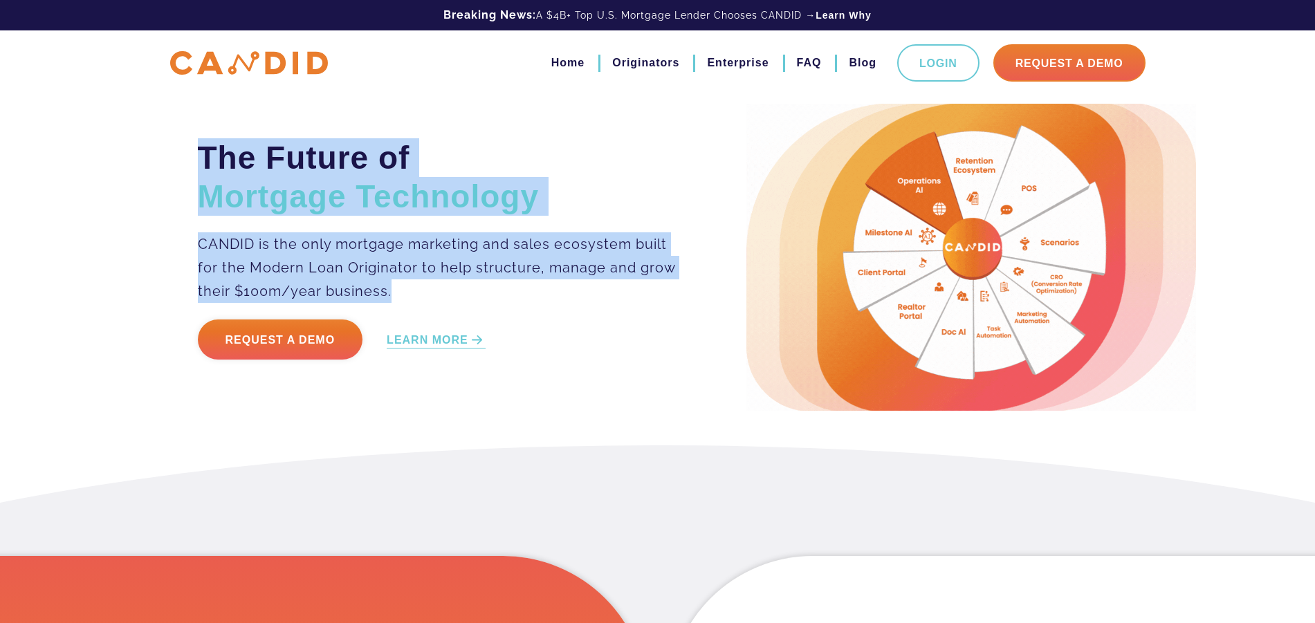
click at [453, 291] on div "The Future of Mortgage Technology CANDID is the only mortgage marketing and sal…" at bounding box center [462, 257] width 549 height 239
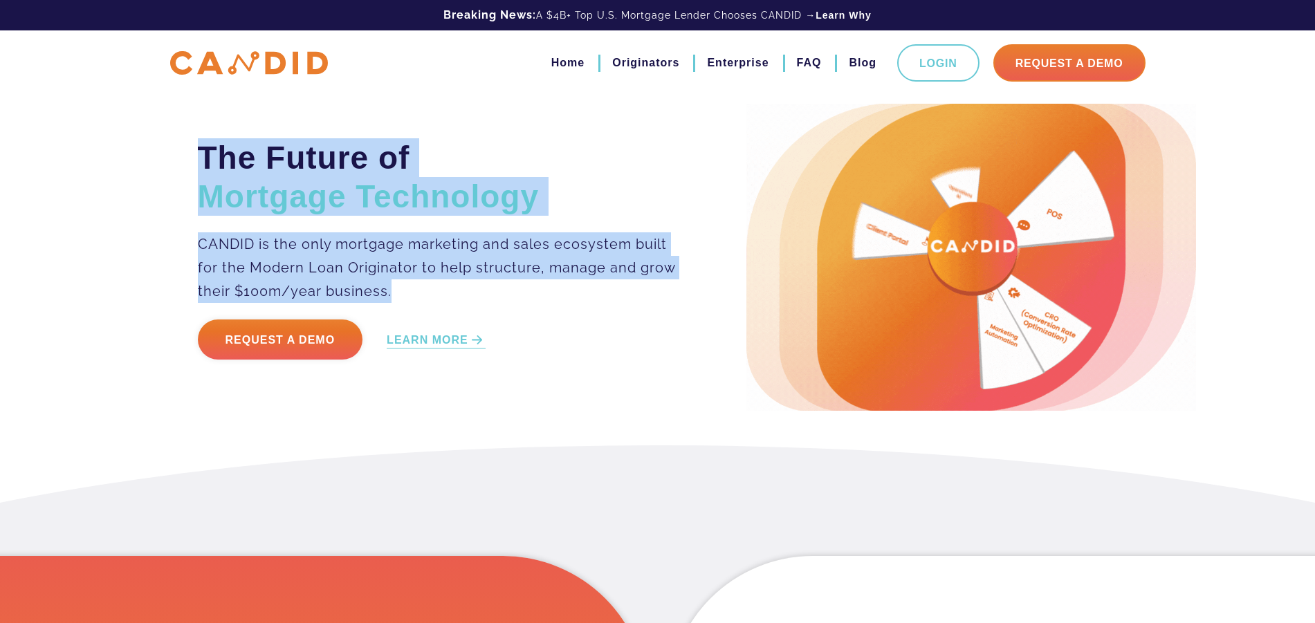
click at [118, 163] on div "The Future of Mortgage Technology CANDID is the only mortgage marketing and sal…" at bounding box center [657, 223] width 1315 height 446
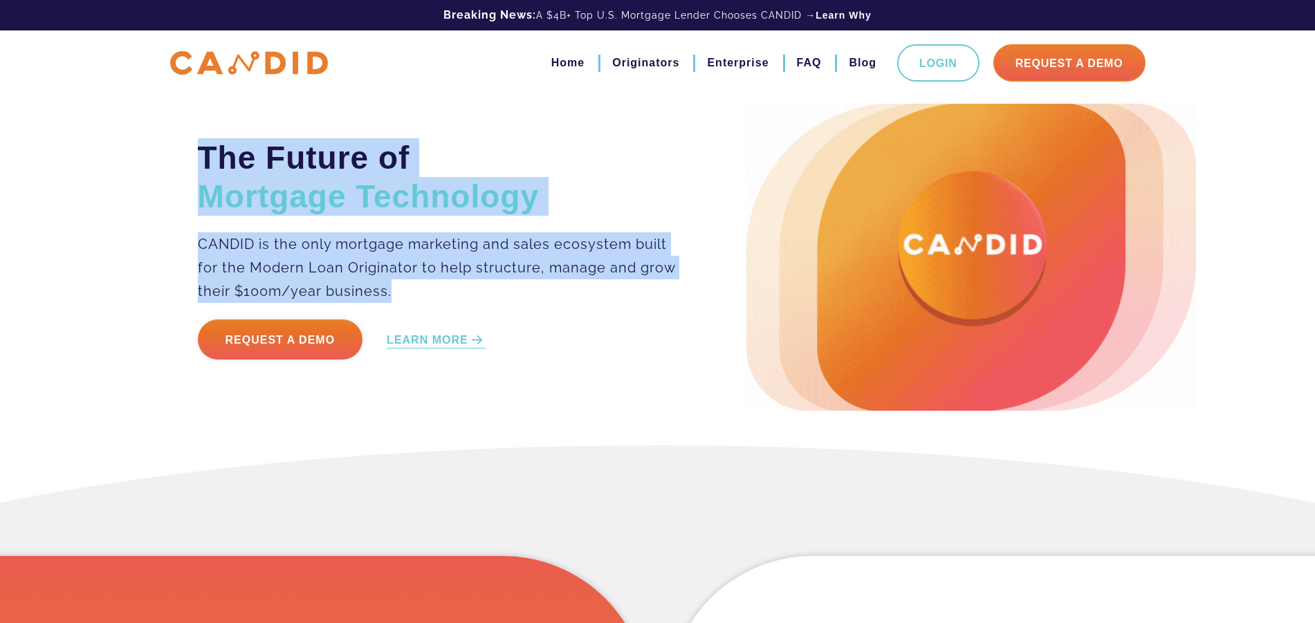
drag, startPoint x: 344, startPoint y: 221, endPoint x: 459, endPoint y: 281, distance: 130.3
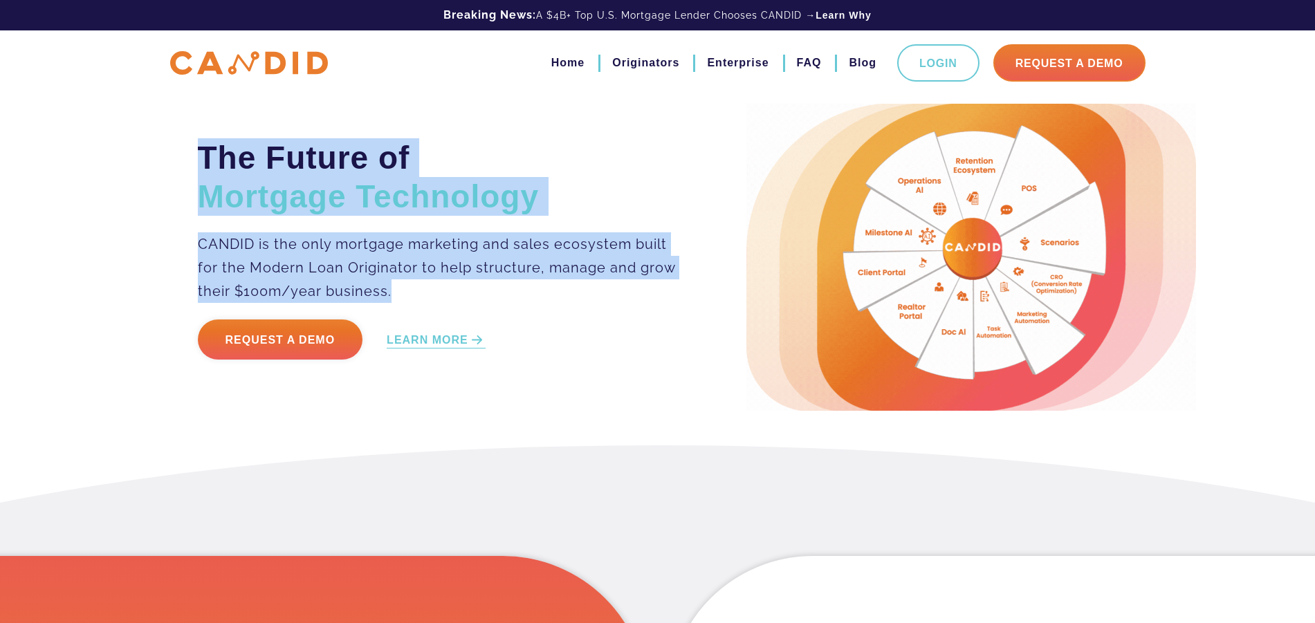
click at [462, 281] on div "The Future of Mortgage Technology CANDID is the only mortgage marketing and sal…" at bounding box center [462, 257] width 549 height 239
drag, startPoint x: 161, startPoint y: 174, endPoint x: 176, endPoint y: 165, distance: 18.3
click at [160, 174] on div "The Future of Mortgage Technology CANDID is the only mortgage marketing and sal…" at bounding box center [657, 223] width 1315 height 446
drag, startPoint x: 225, startPoint y: 161, endPoint x: 419, endPoint y: 286, distance: 230.7
click at [419, 286] on div "The Future of Mortgage Technology CANDID is the only mortgage marketing and sal…" at bounding box center [462, 257] width 549 height 239
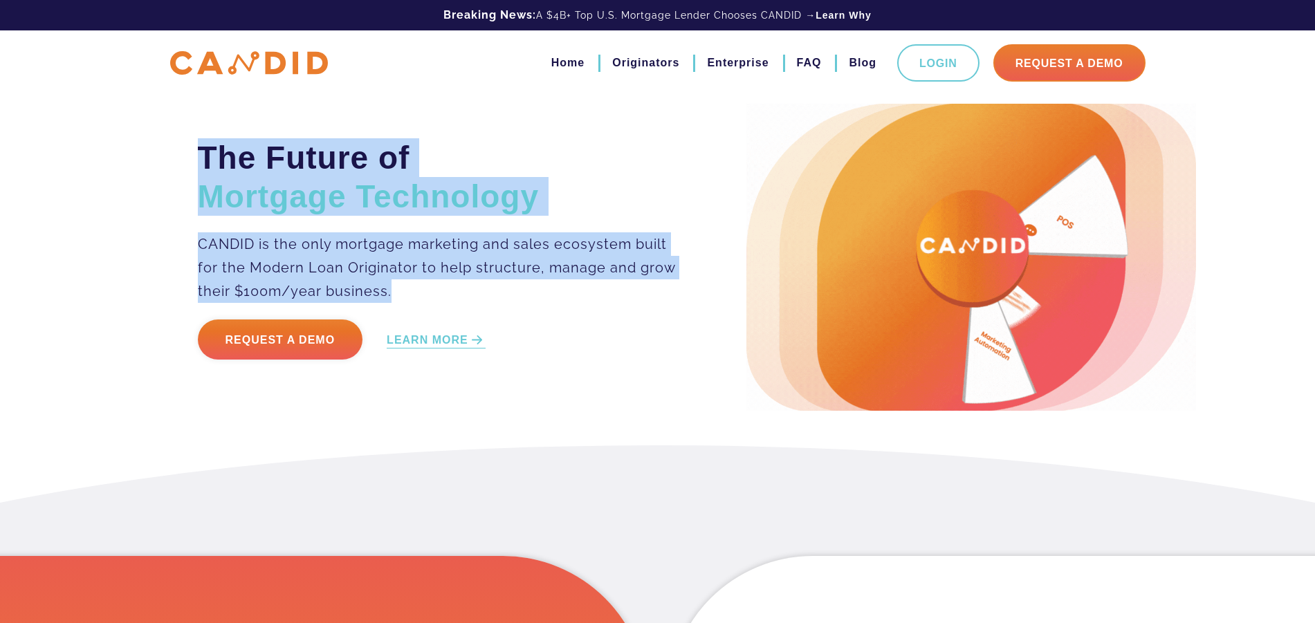
click at [158, 215] on div "The Future of Mortgage Technology CANDID is the only mortgage marketing and sal…" at bounding box center [657, 223] width 1315 height 446
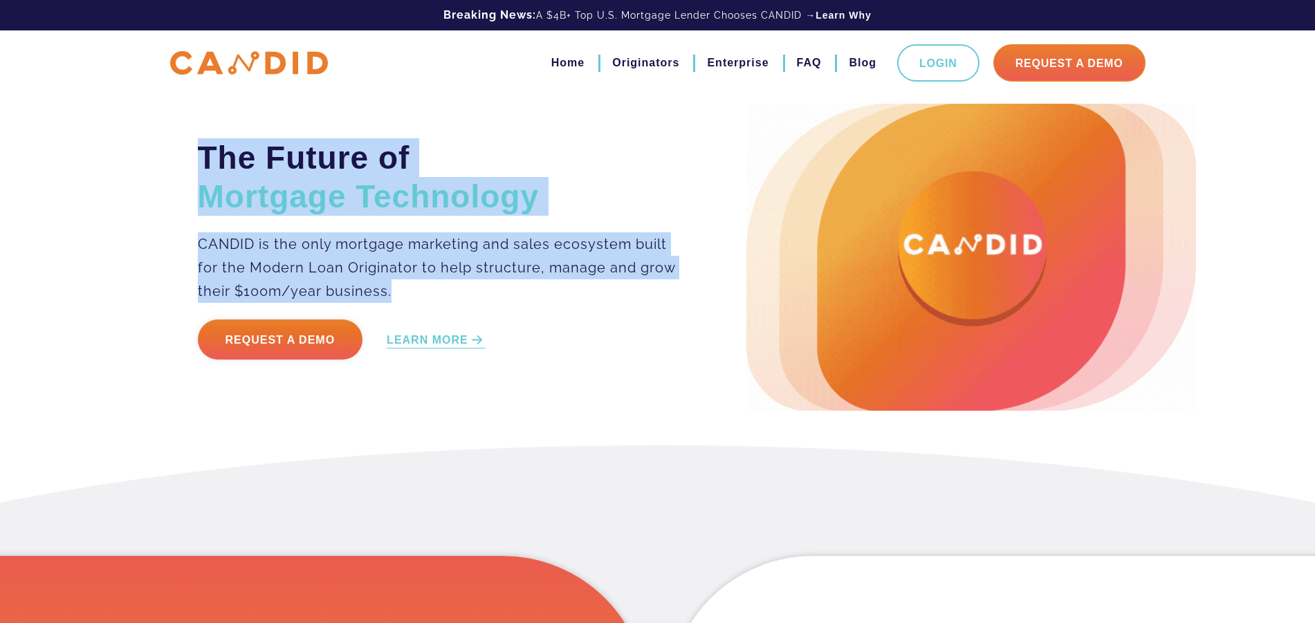
drag, startPoint x: 349, startPoint y: 219, endPoint x: 401, endPoint y: 295, distance: 92.7
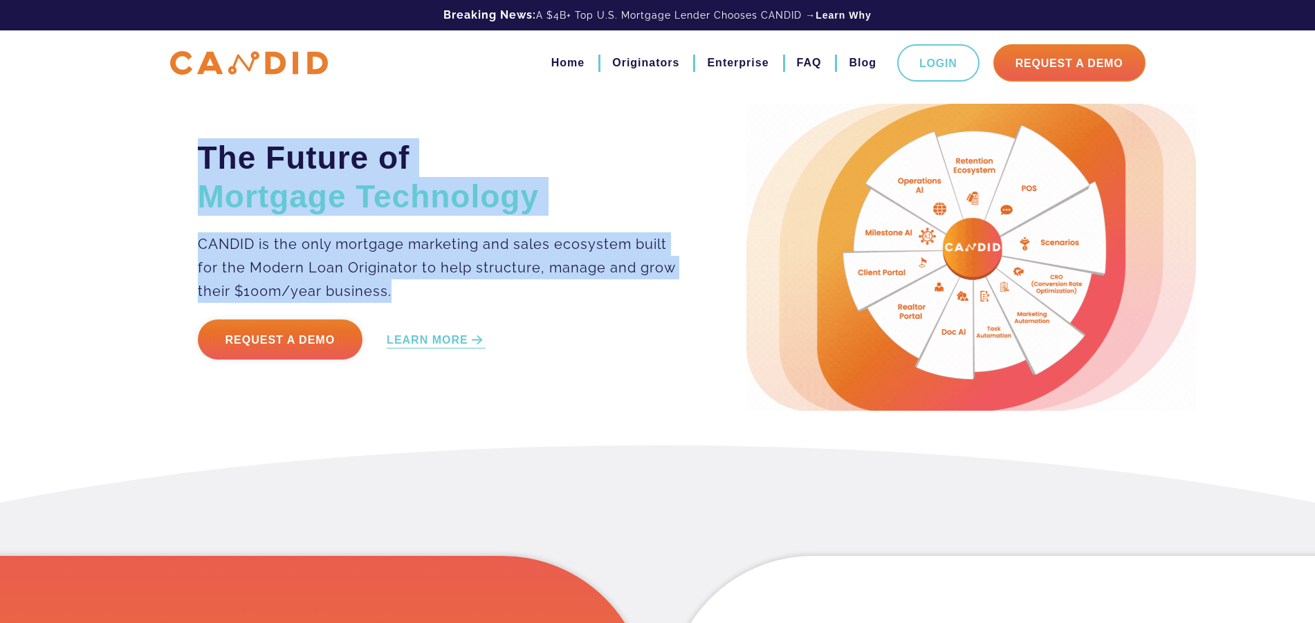
click at [401, 295] on div "The Future of Mortgage Technology CANDID is the only mortgage marketing and sal…" at bounding box center [462, 257] width 549 height 239
click at [394, 292] on p "CANDID is the only mortgage marketing and sales ecosystem built for the Modern …" at bounding box center [438, 267] width 480 height 71
drag, startPoint x: 392, startPoint y: 294, endPoint x: 200, endPoint y: 161, distance: 233.2
click at [202, 161] on div "The Future of Mortgage Technology CANDID is the only mortgage marketing and sal…" at bounding box center [462, 257] width 549 height 239
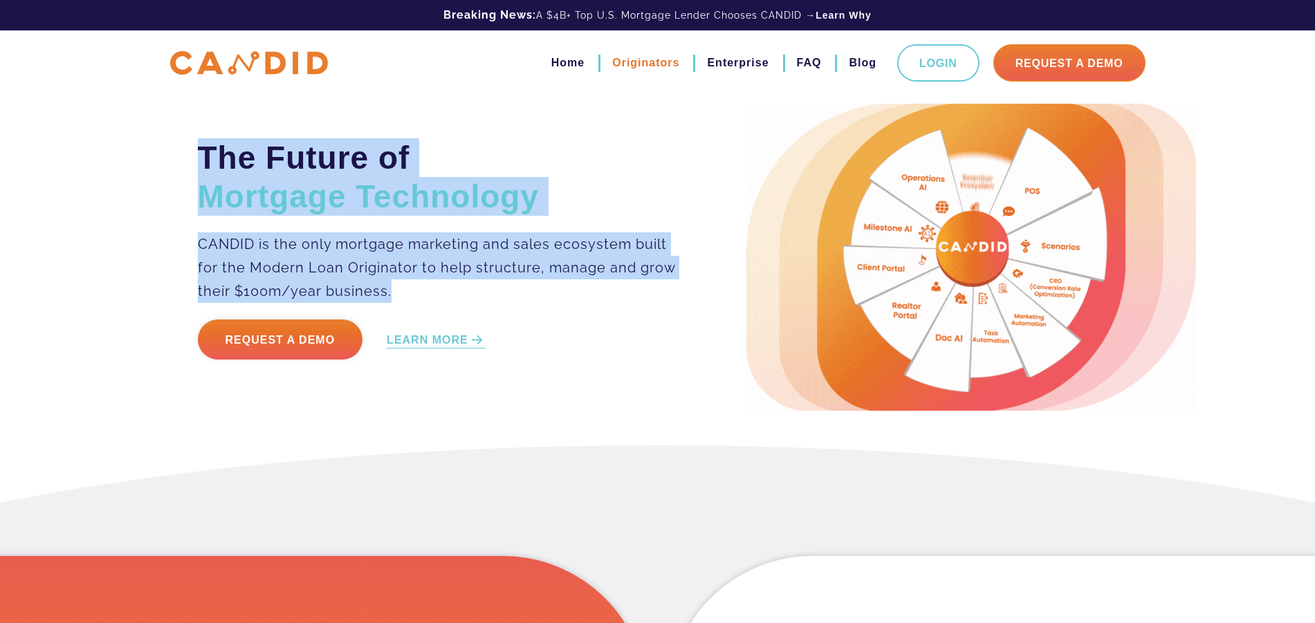
click at [660, 62] on link "Originators" at bounding box center [645, 63] width 67 height 24
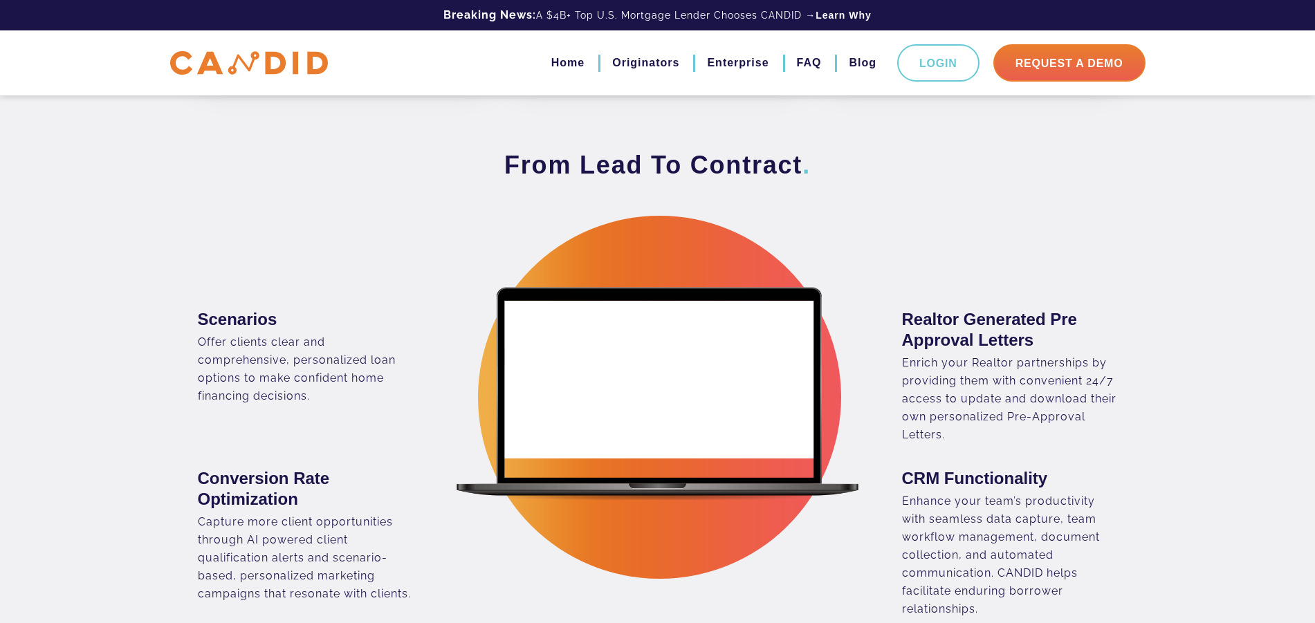
scroll to position [834, 0]
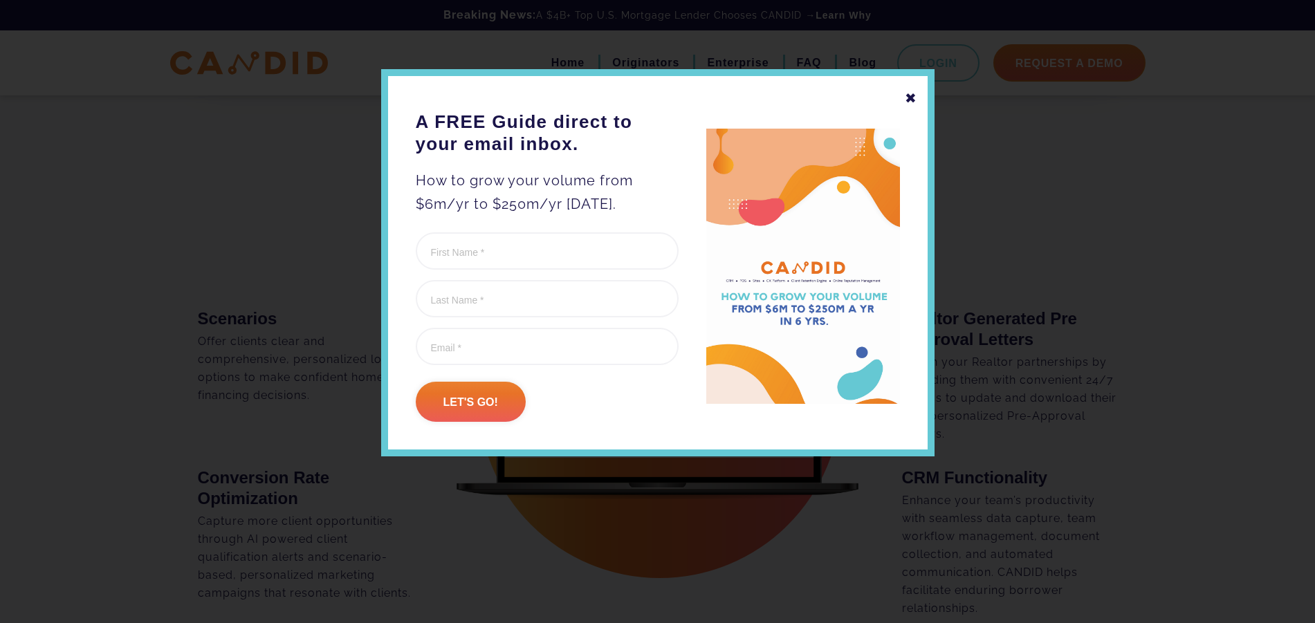
click at [911, 101] on div "✖" at bounding box center [911, 98] width 12 height 24
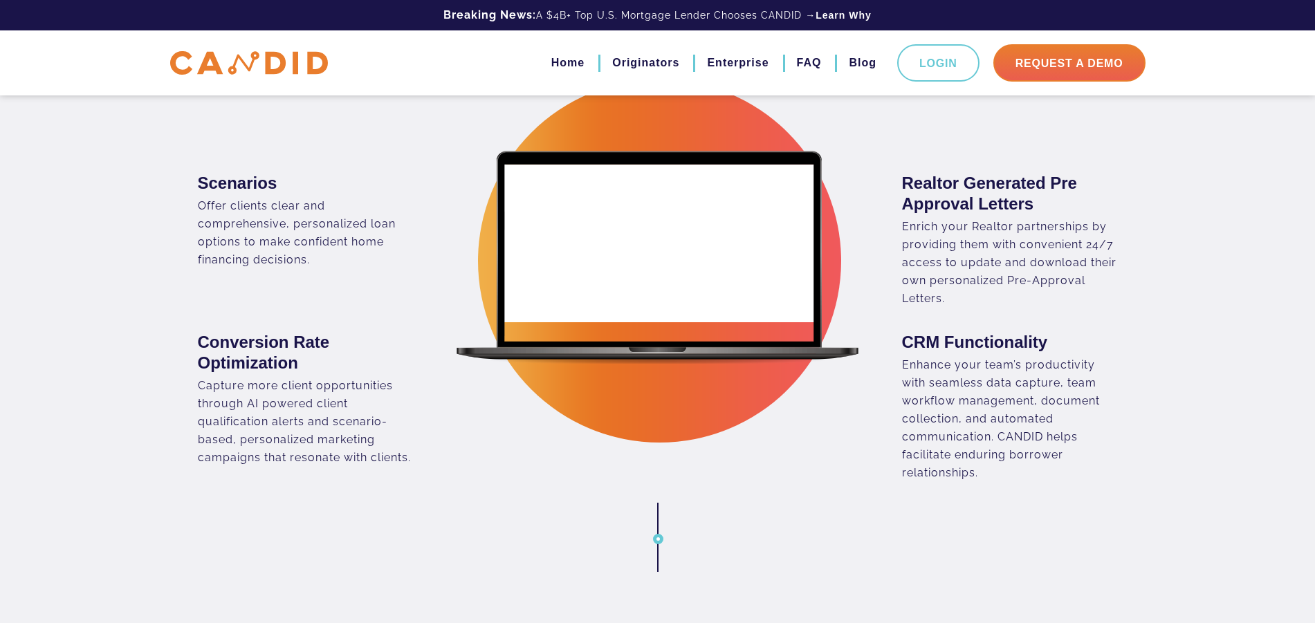
scroll to position [974, 0]
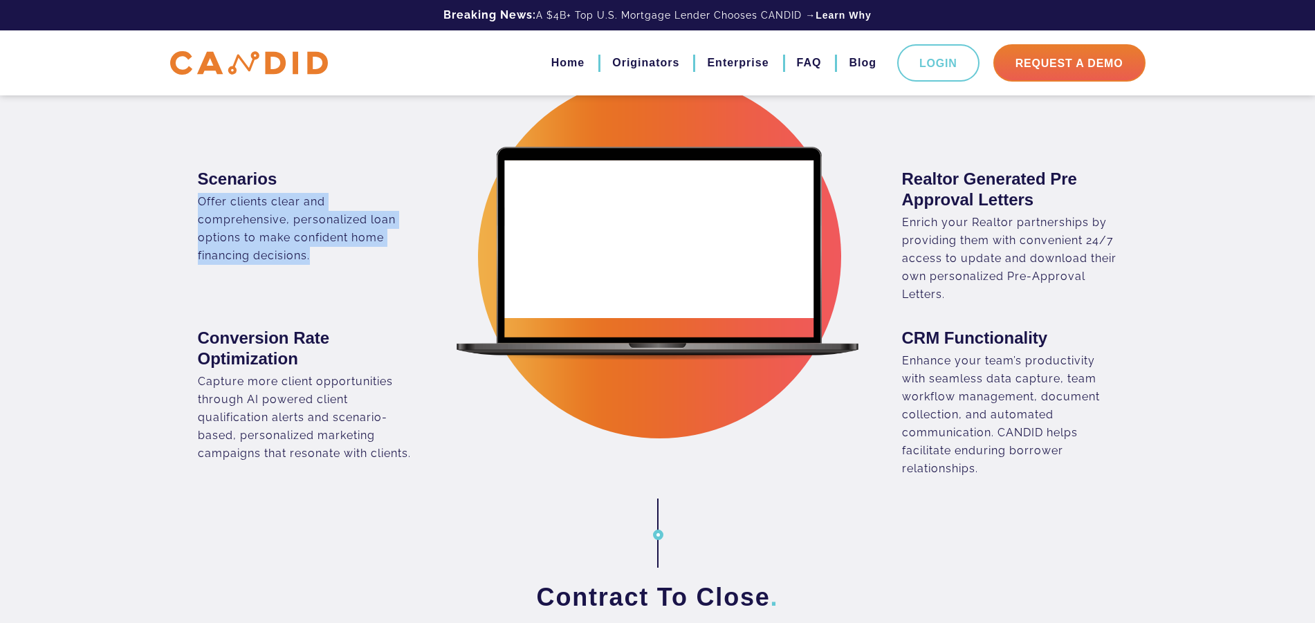
drag, startPoint x: 200, startPoint y: 201, endPoint x: 333, endPoint y: 256, distance: 143.9
click at [333, 256] on div "Offer clients clear and comprehensive, personalized loan options to make confid…" at bounding box center [306, 229] width 216 height 72
click at [188, 209] on div "Scenarios Offer clients clear and comprehensive, personalized loan options to m…" at bounding box center [423, 224] width 471 height 159
drag, startPoint x: 295, startPoint y: 228, endPoint x: 325, endPoint y: 252, distance: 38.5
click at [326, 251] on div "Scenarios Offer clients clear and comprehensive, personalized loan options to m…" at bounding box center [423, 217] width 450 height 96
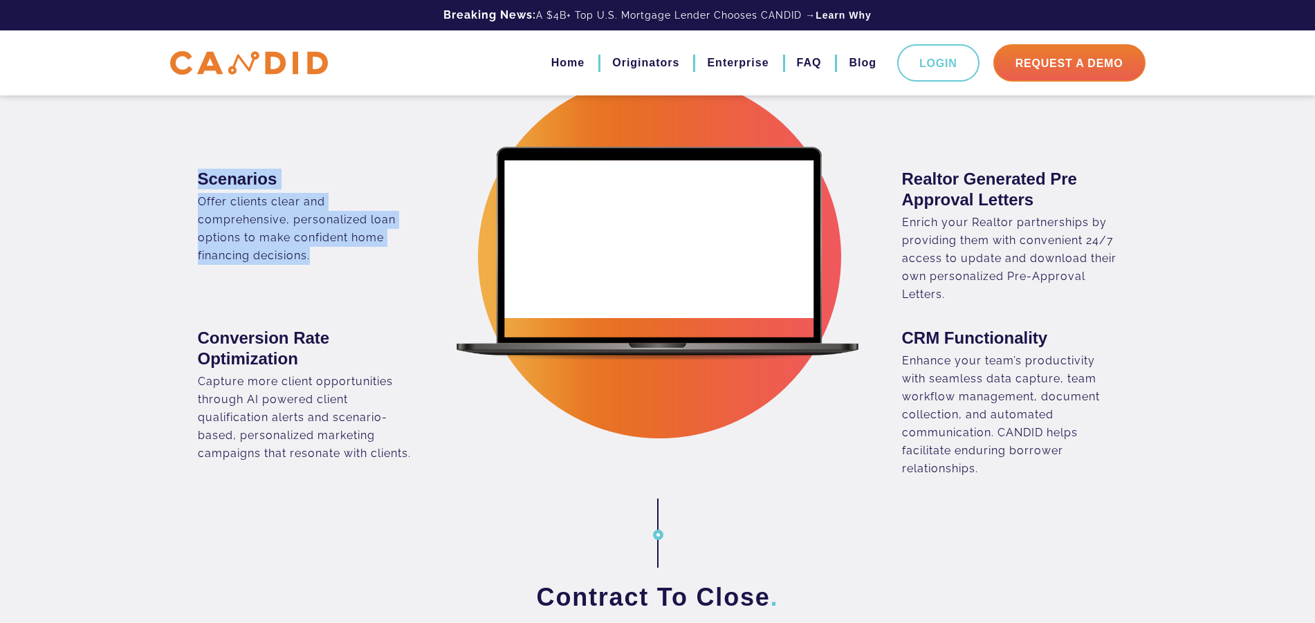
click at [154, 228] on div "From Lead To Contract . Scenarios" at bounding box center [657, 243] width 1315 height 469
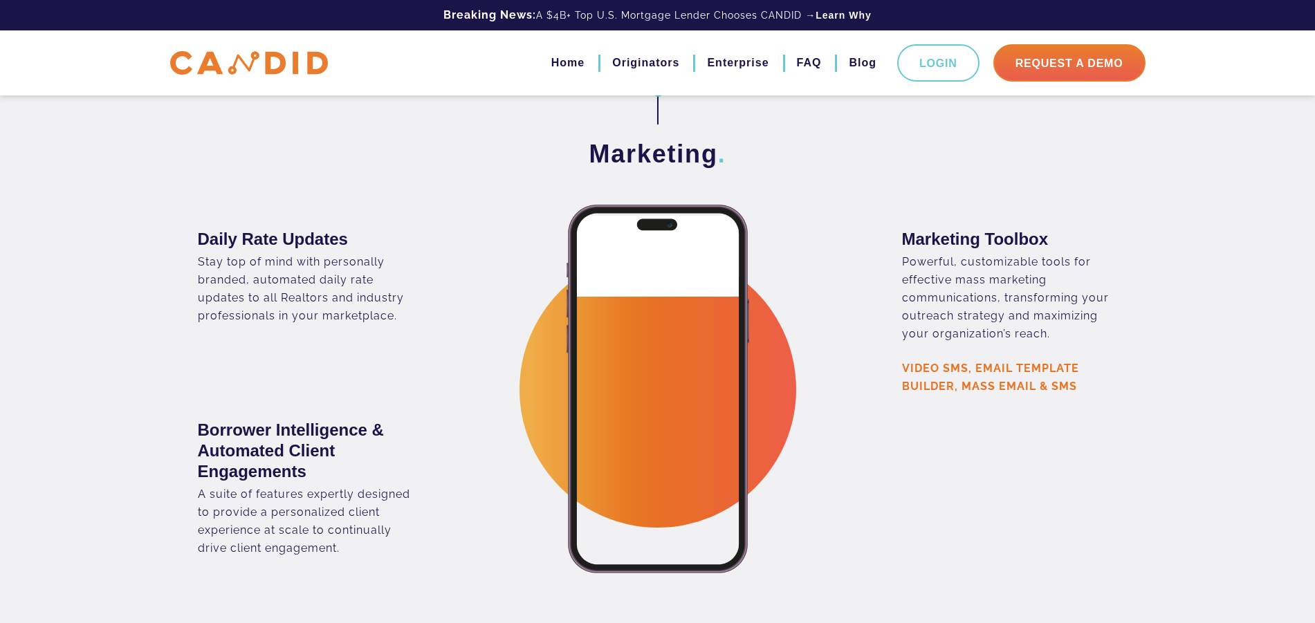
scroll to position [2554, 0]
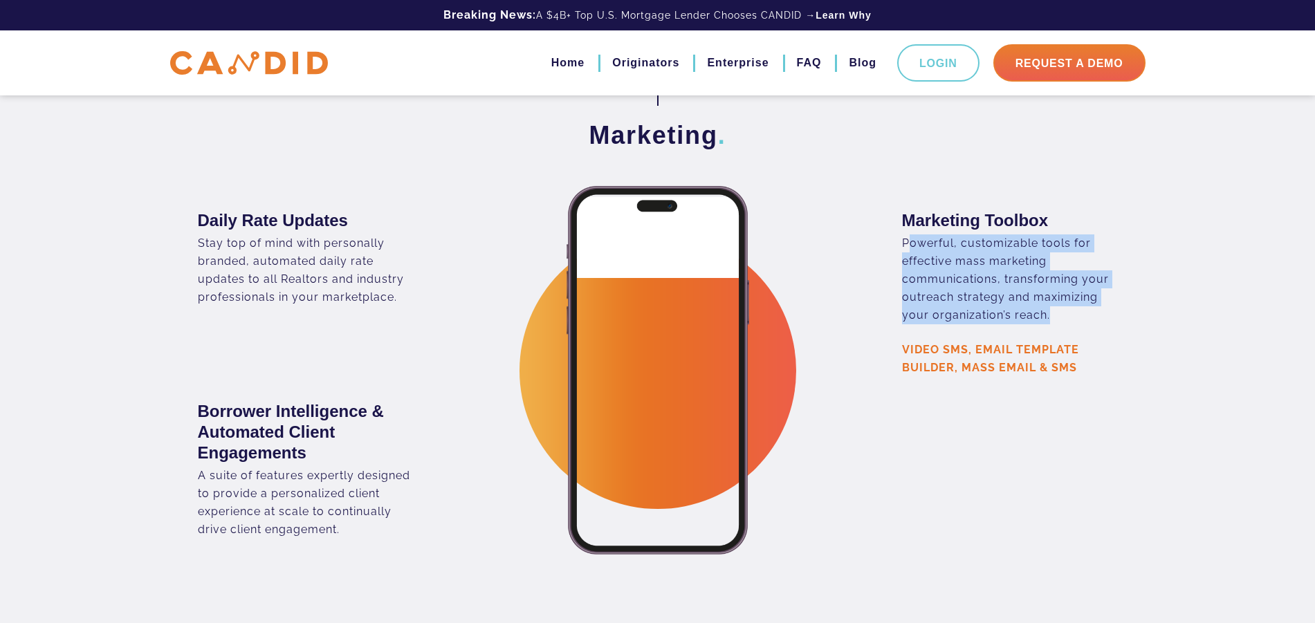
drag, startPoint x: 938, startPoint y: 260, endPoint x: 1077, endPoint y: 313, distance: 148.7
click at [1077, 313] on p "Powerful, customizable tools for effective mass marketing communications, trans…" at bounding box center [1010, 280] width 216 height 90
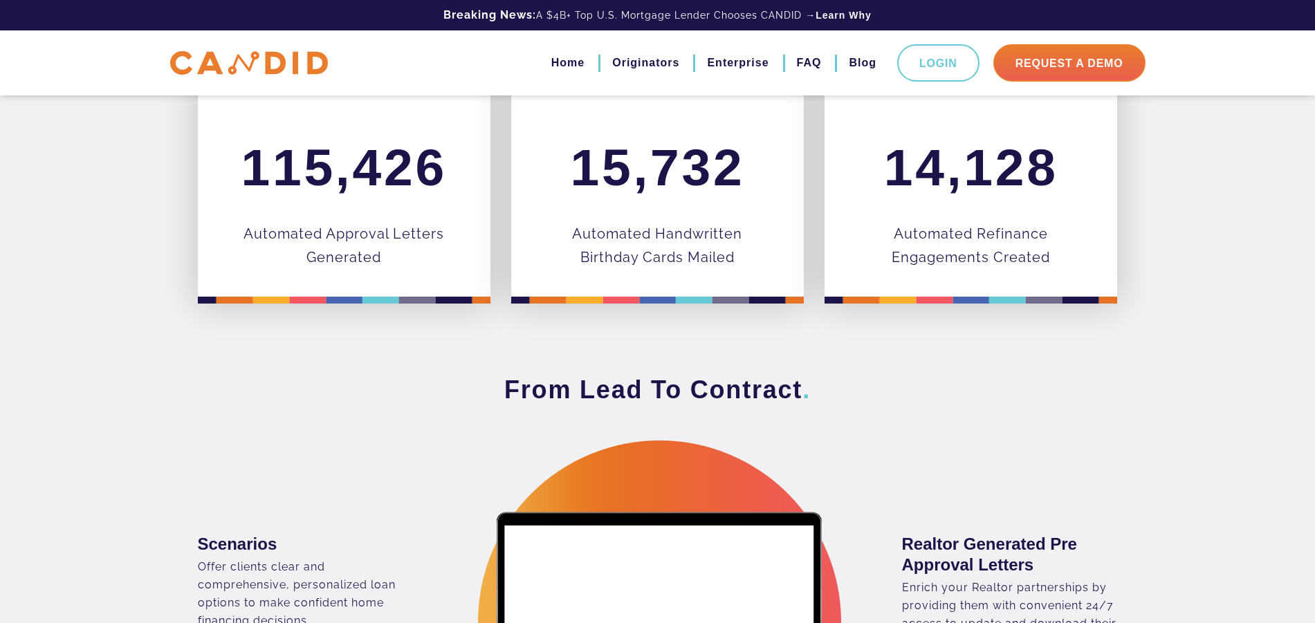
scroll to position [0, 0]
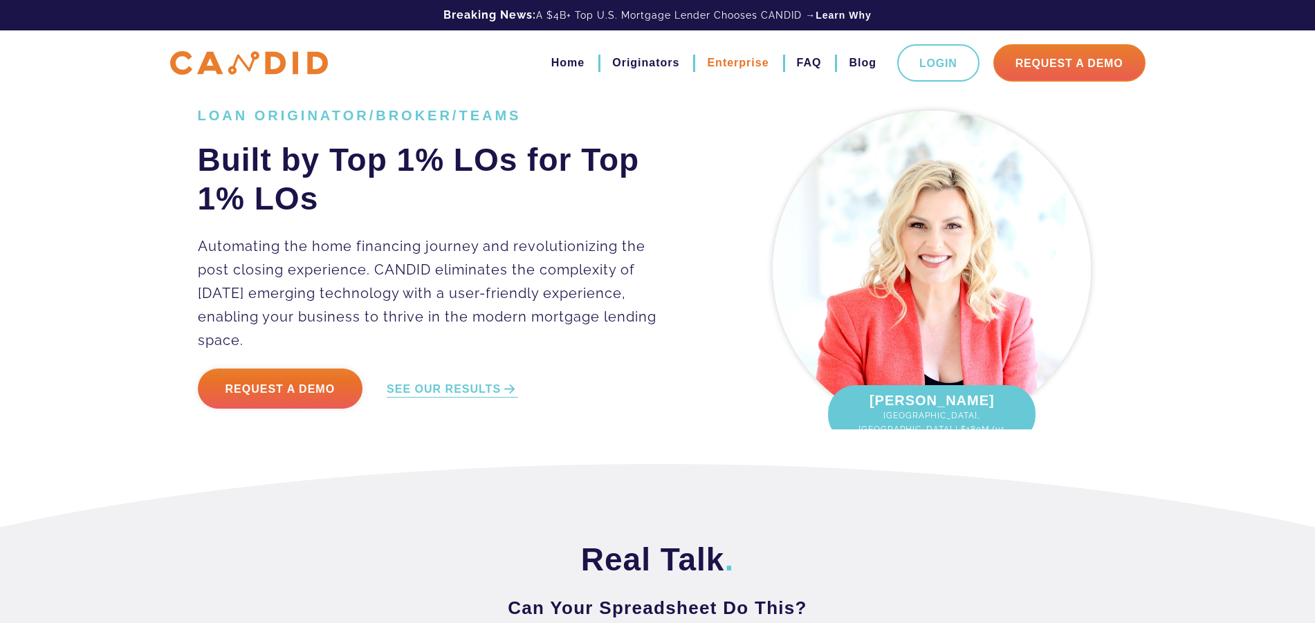
click at [720, 60] on link "Enterprise" at bounding box center [738, 63] width 62 height 24
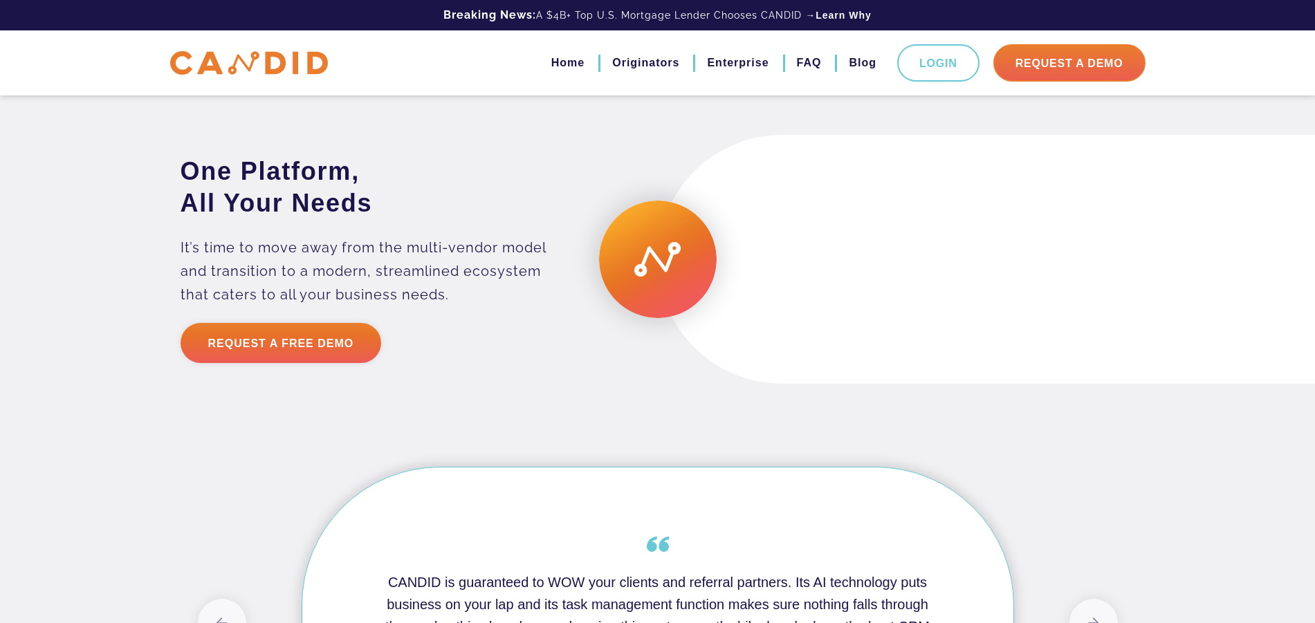
scroll to position [2656, 0]
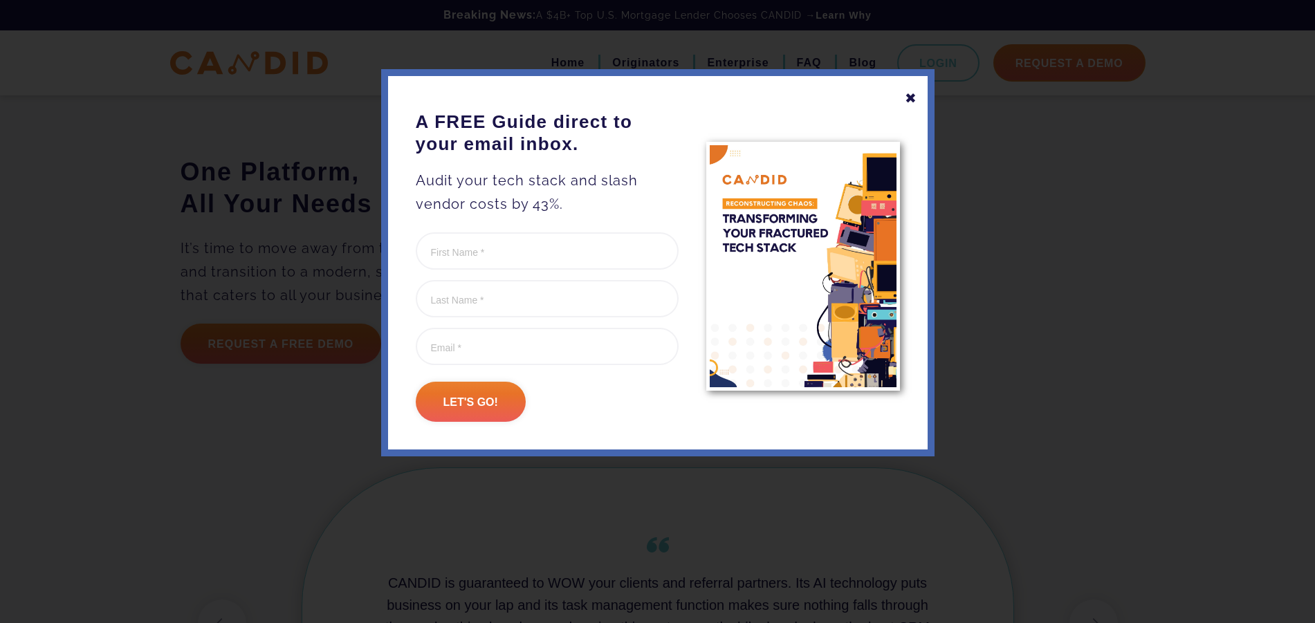
click at [917, 98] on div "✖ A FREE Guide direct to your email inbox. Audit your tech stack and slash vend…" at bounding box center [658, 262] width 554 height 387
click at [911, 100] on div "✖" at bounding box center [911, 98] width 12 height 24
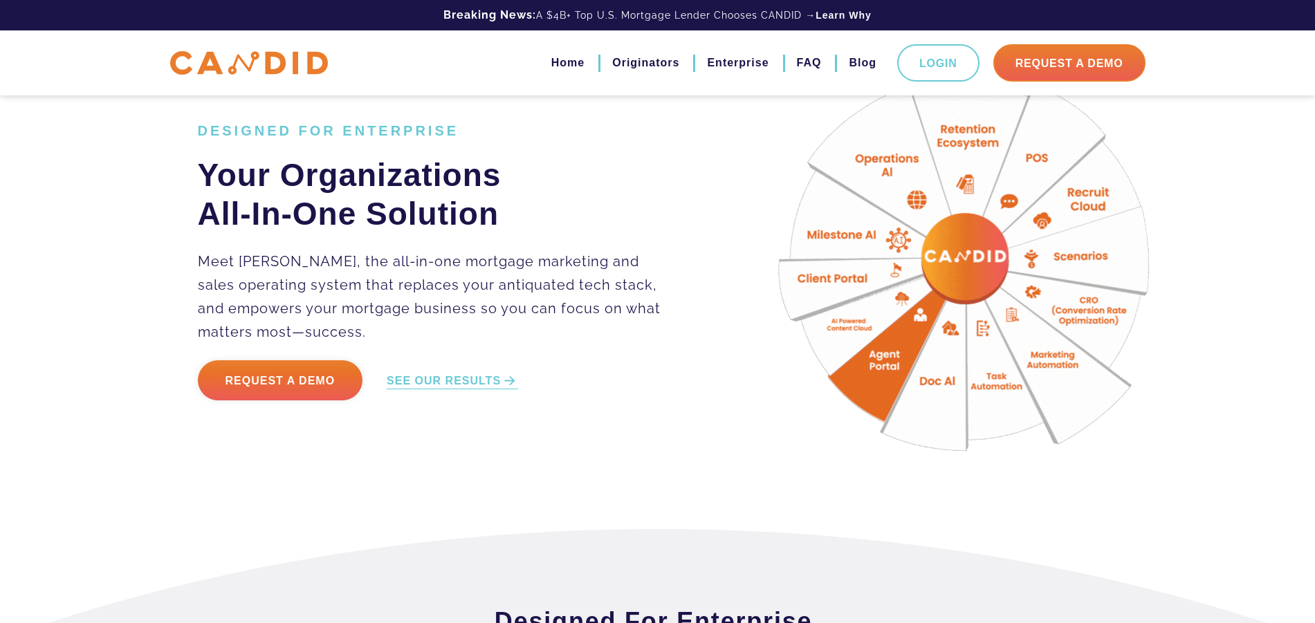
scroll to position [0, 0]
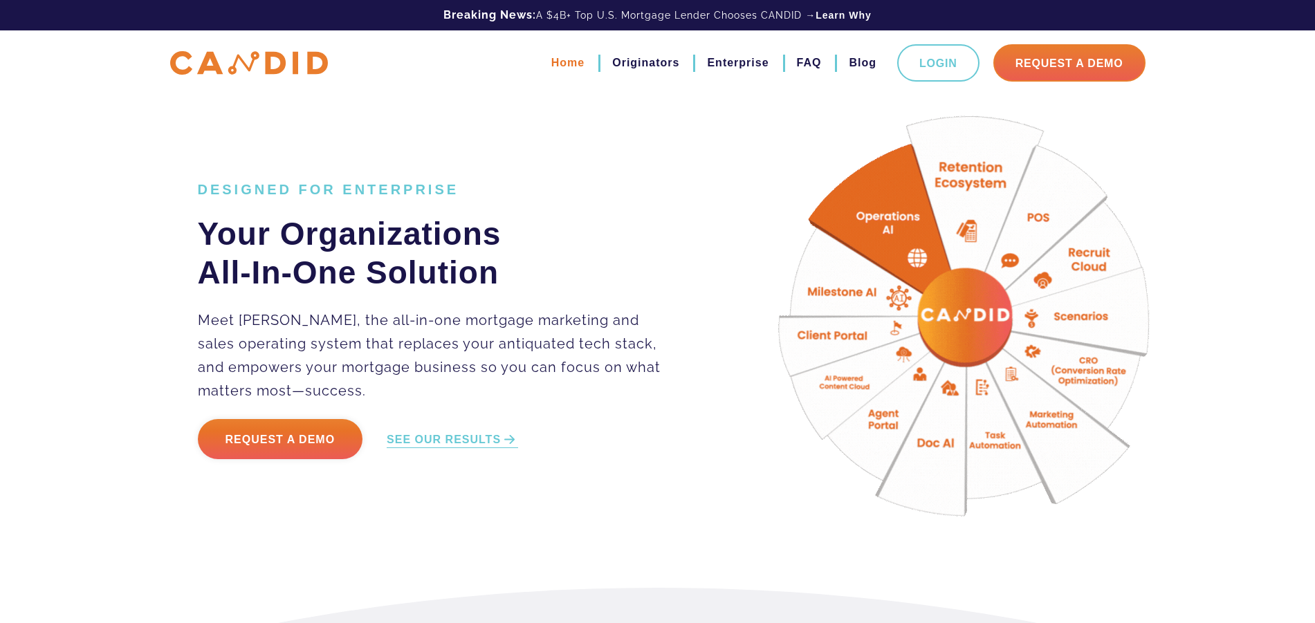
click at [570, 65] on link "Home" at bounding box center [567, 63] width 33 height 24
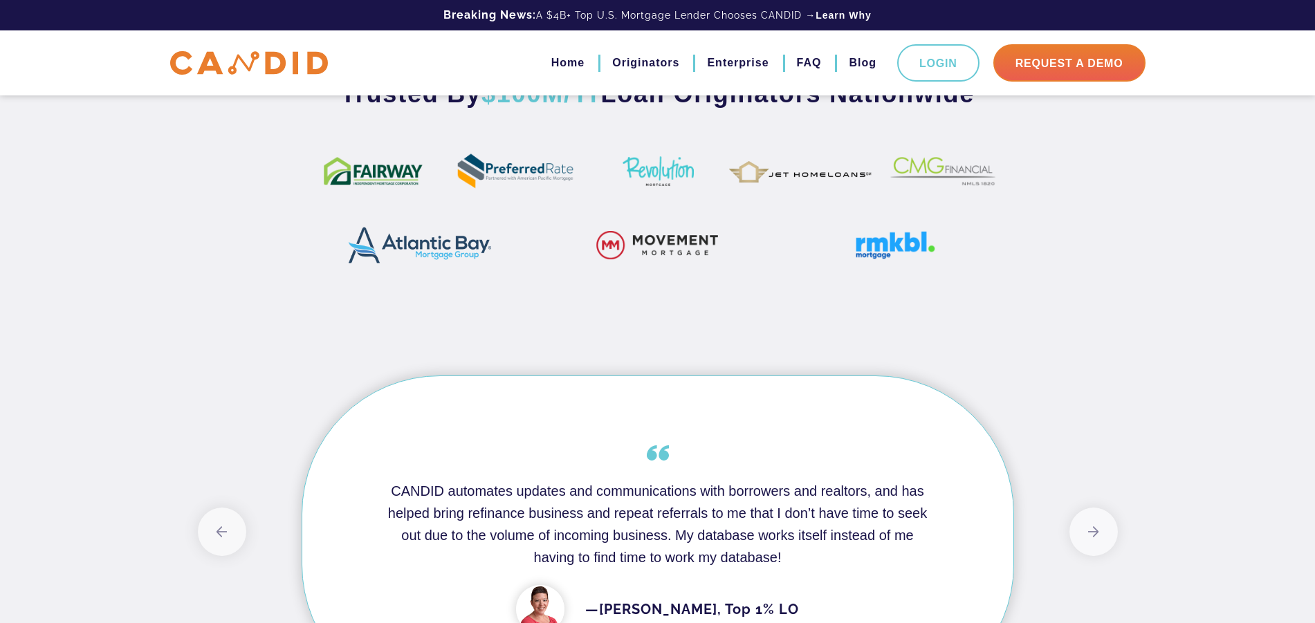
scroll to position [911, 0]
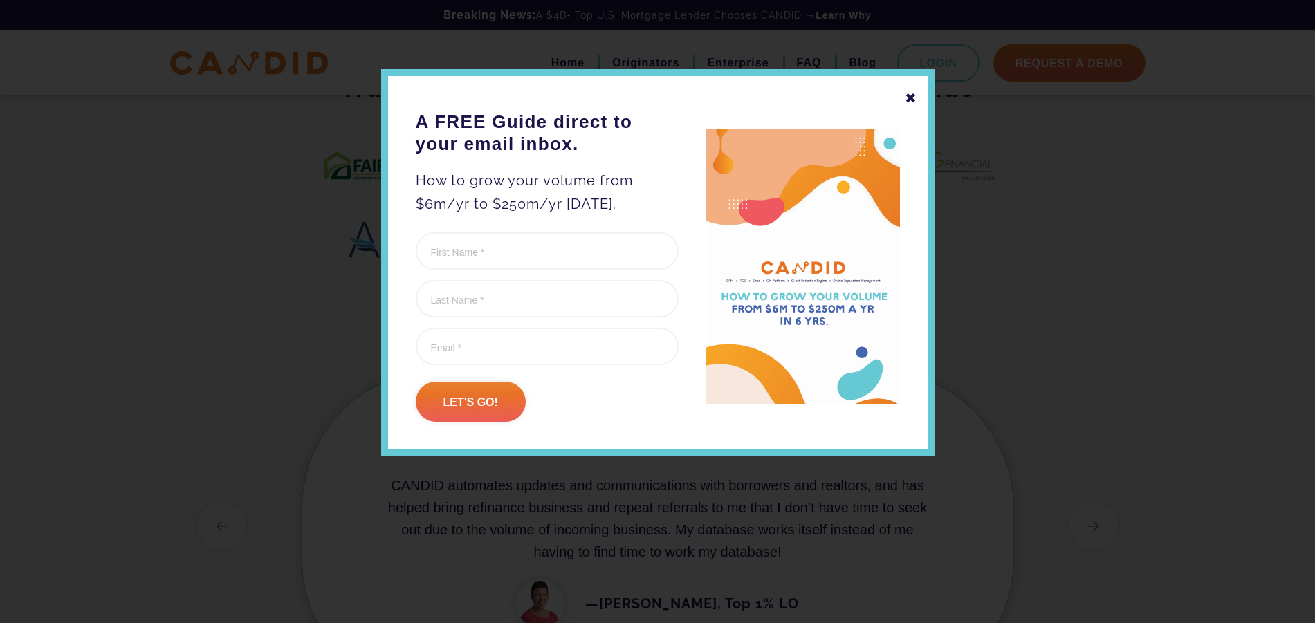
click at [913, 99] on div "✖" at bounding box center [911, 98] width 12 height 24
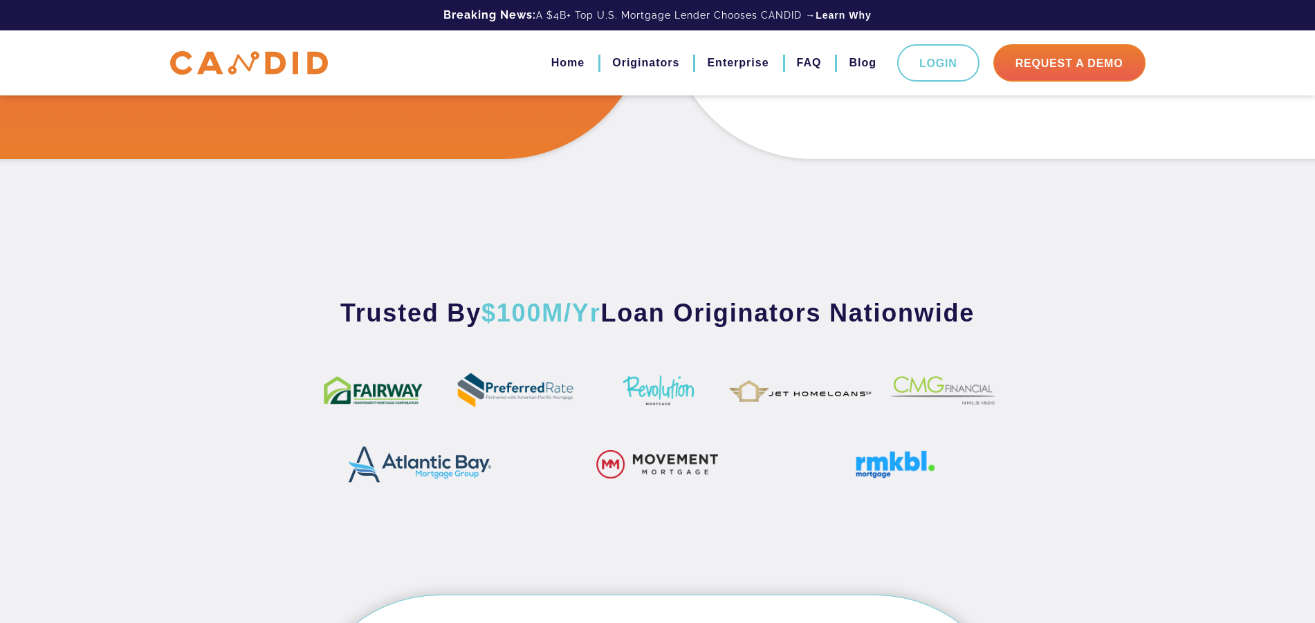
scroll to position [0, 0]
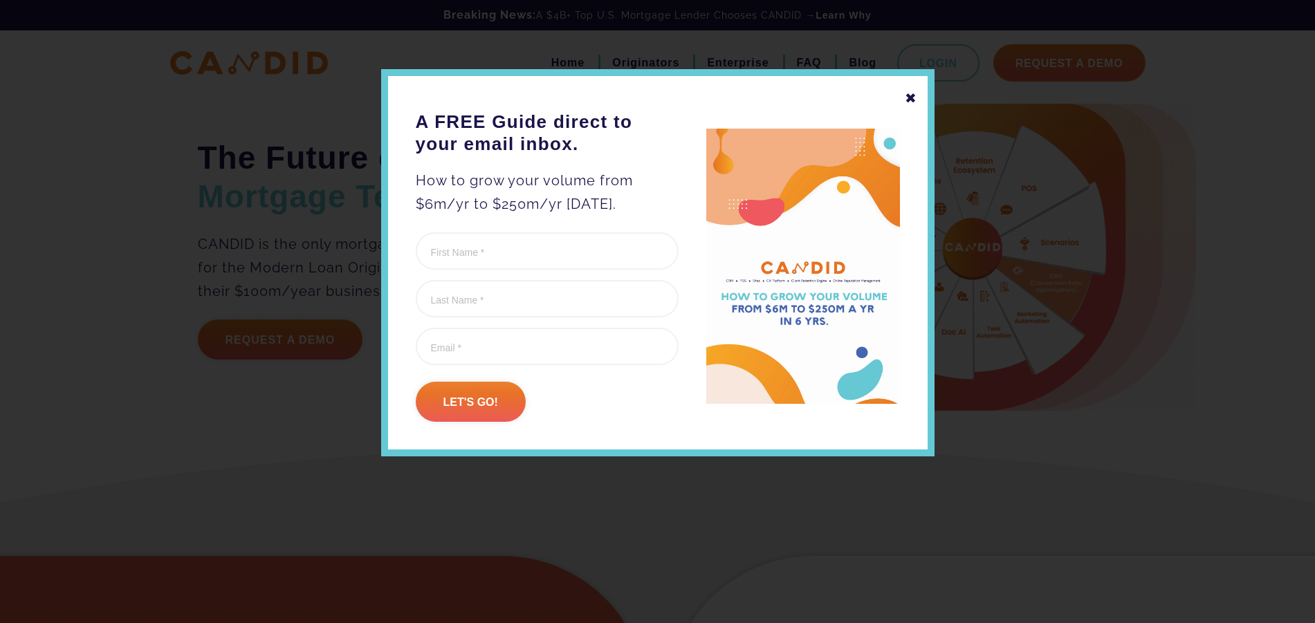
click at [917, 98] on div "✖" at bounding box center [911, 98] width 12 height 24
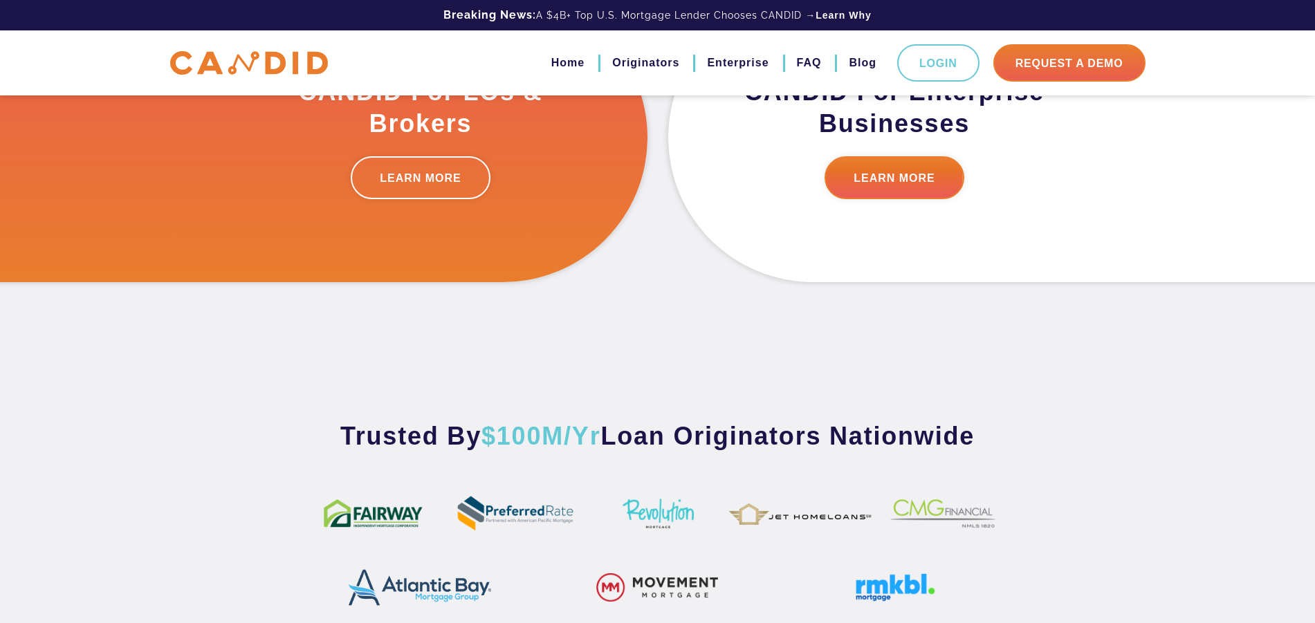
scroll to position [564, 0]
